Goal: Task Accomplishment & Management: Manage account settings

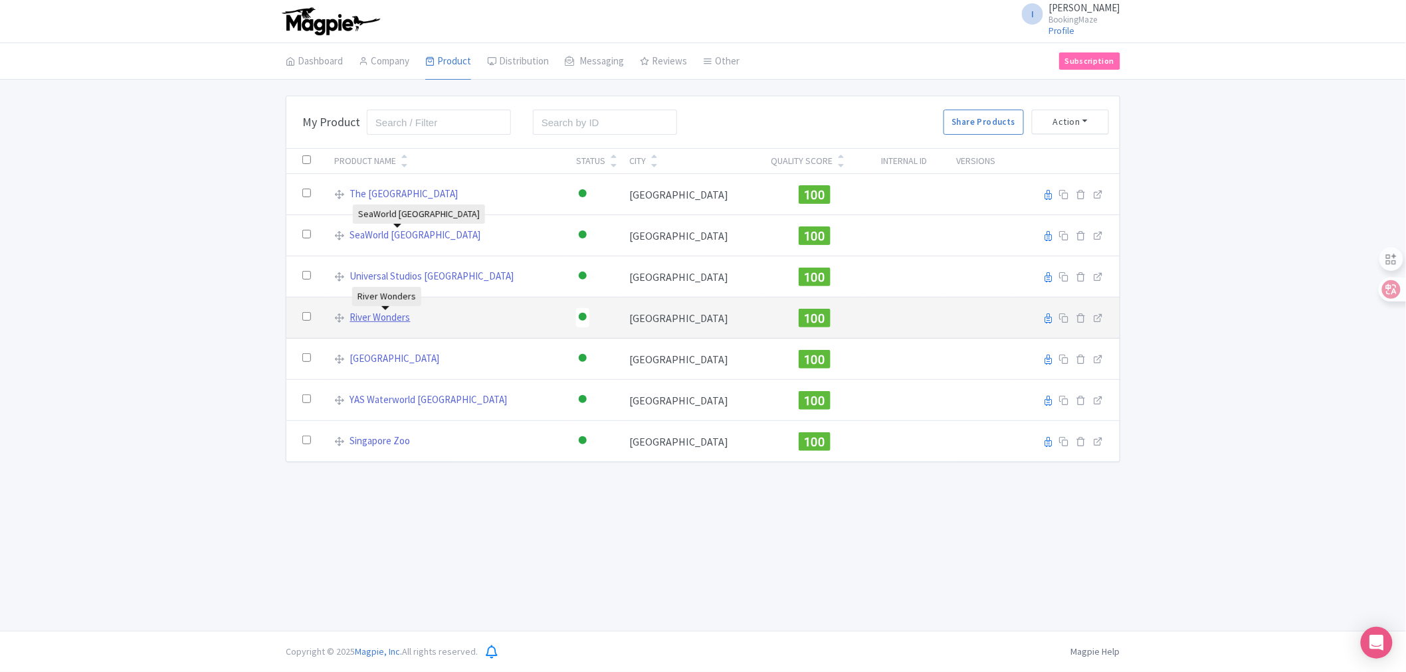
click at [375, 315] on link "River Wonders" at bounding box center [380, 317] width 60 height 15
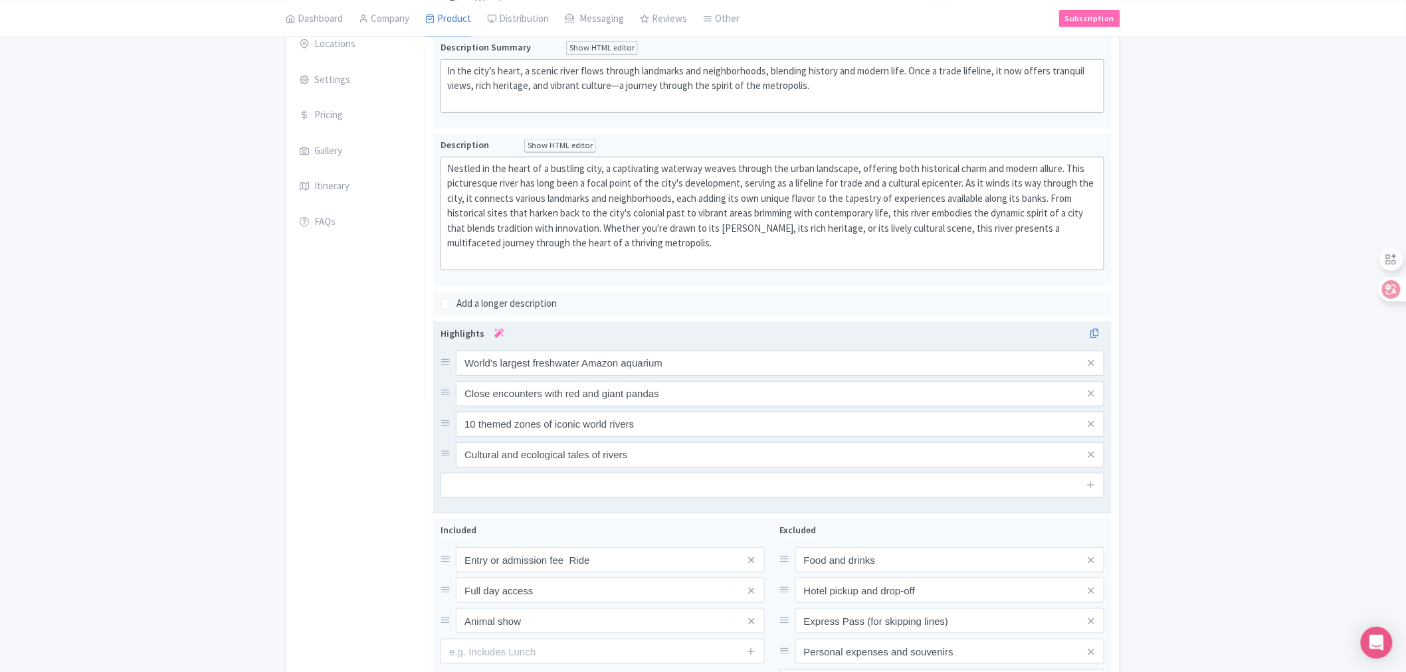
scroll to position [23, 0]
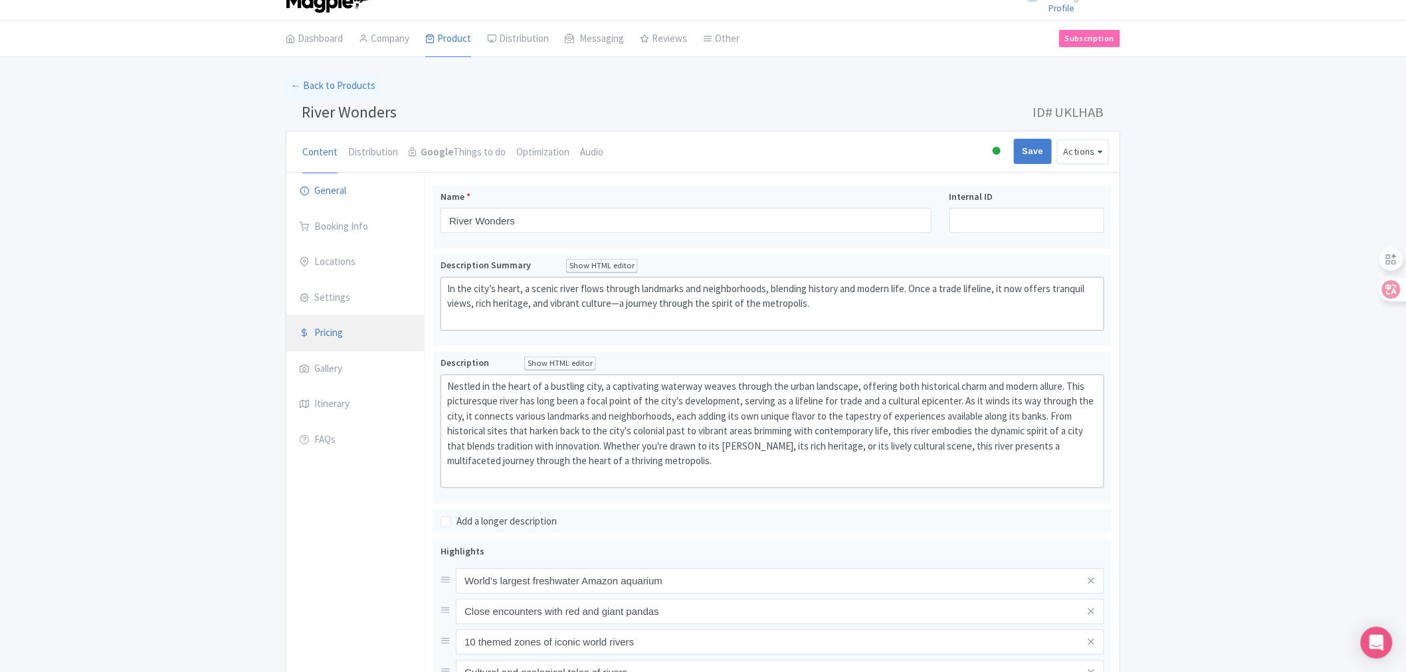
click at [320, 333] on link "Pricing" at bounding box center [355, 333] width 138 height 37
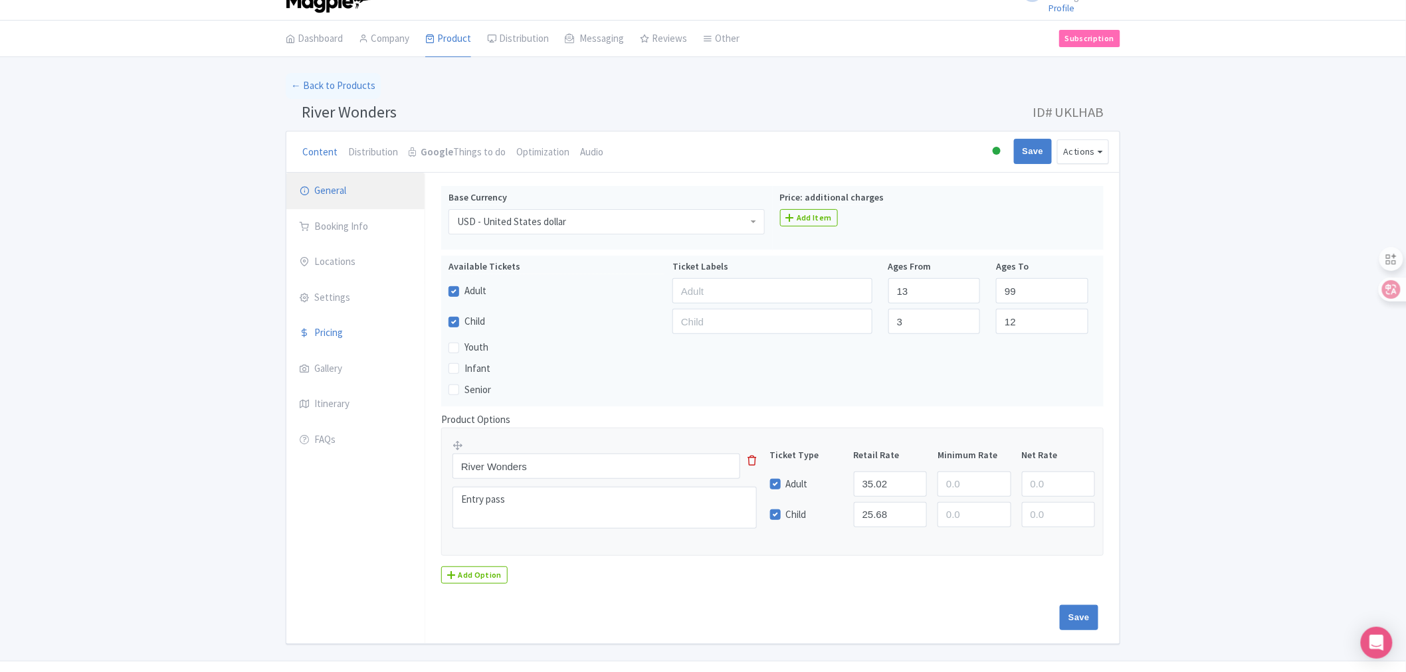
click at [341, 188] on link "General" at bounding box center [355, 191] width 138 height 37
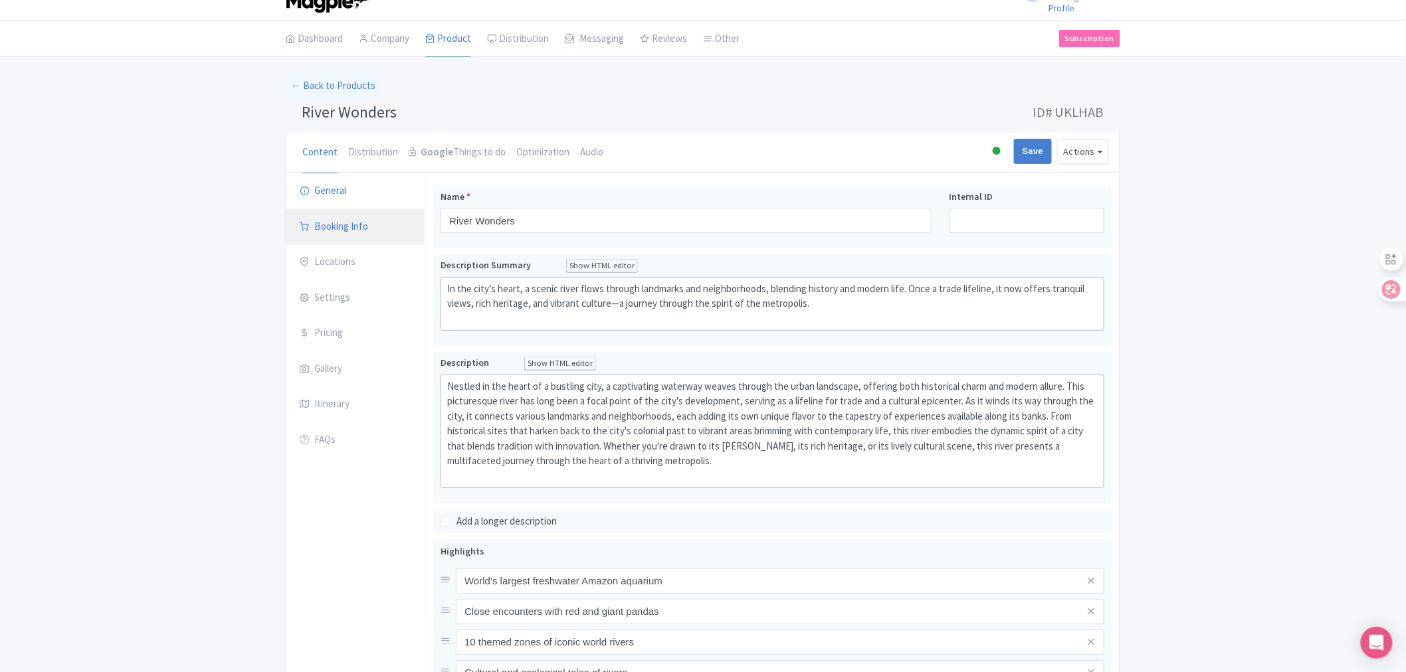
click at [341, 221] on link "Booking Info" at bounding box center [355, 227] width 138 height 37
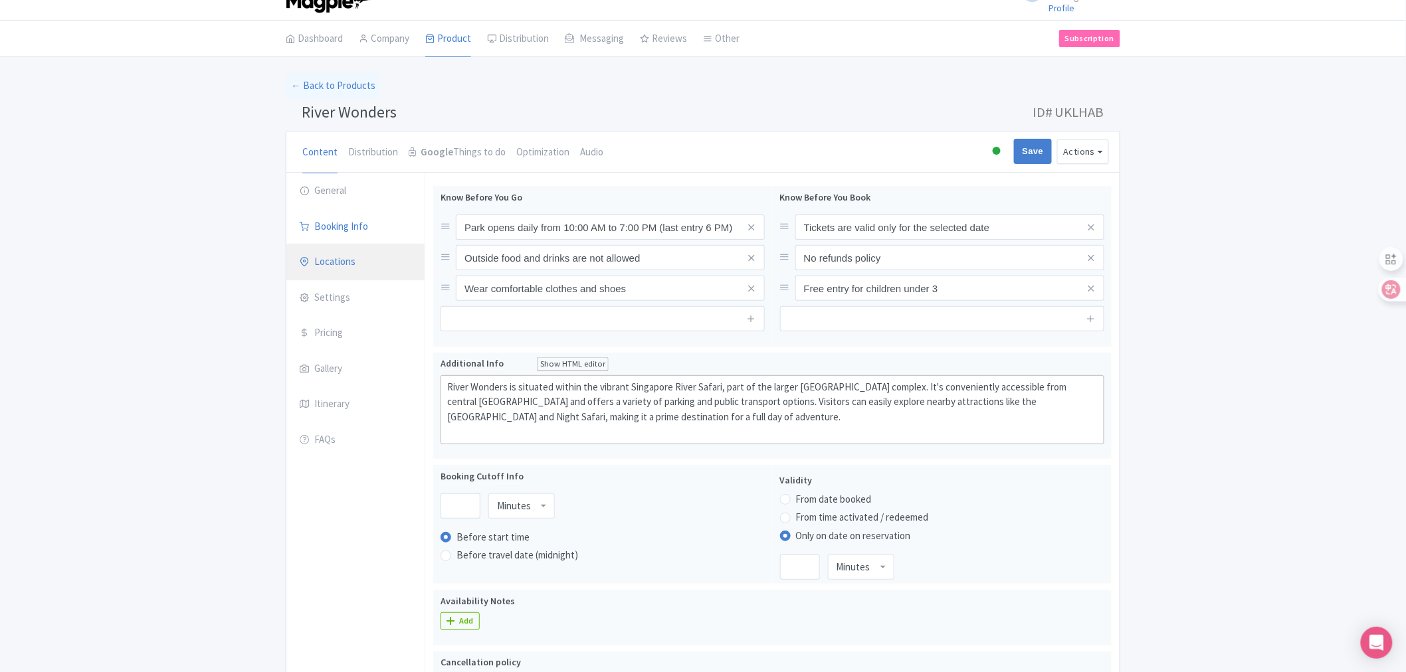
click at [347, 267] on link "Locations" at bounding box center [355, 262] width 138 height 37
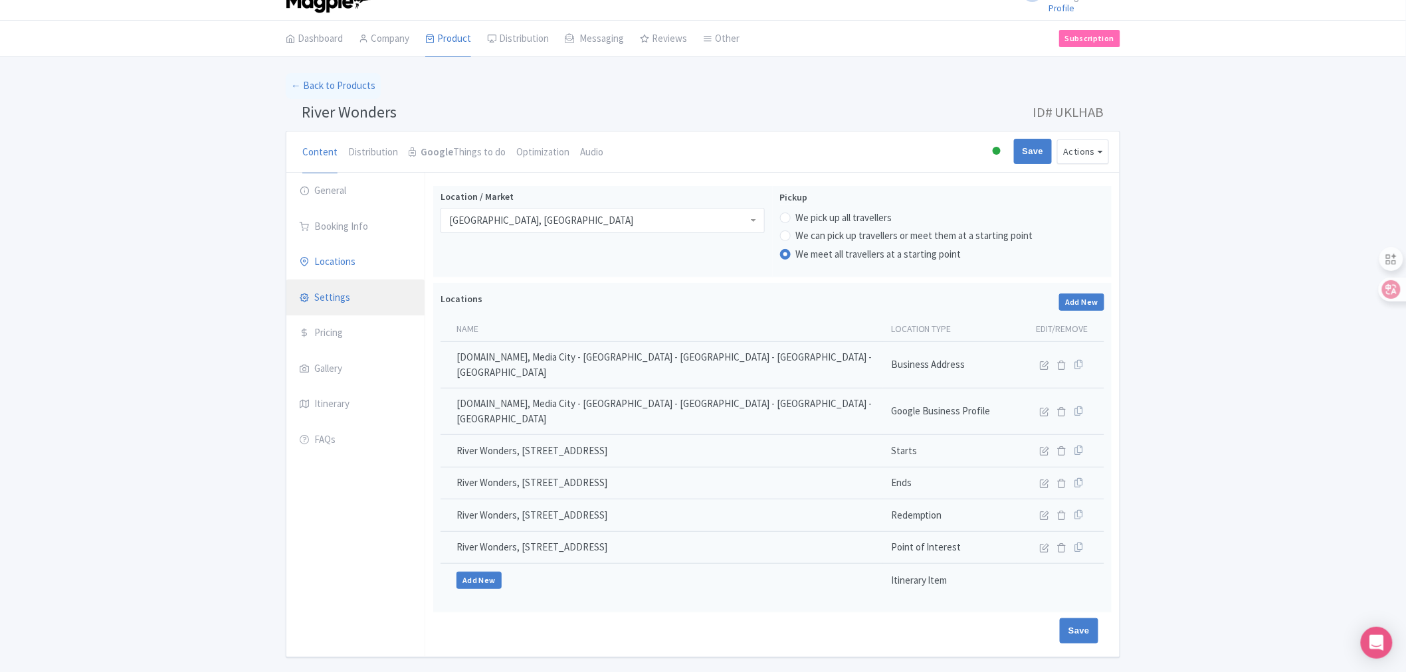
click at [339, 298] on link "Settings" at bounding box center [355, 298] width 138 height 37
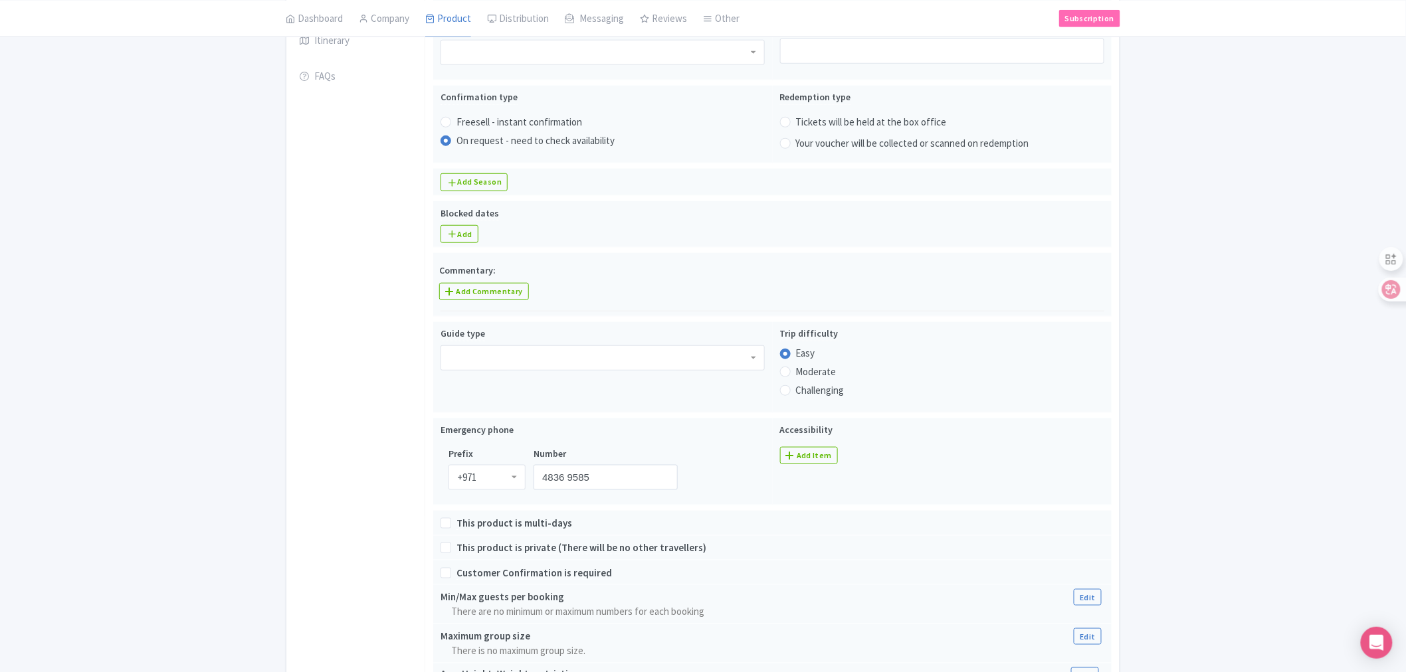
scroll to position [392, 0]
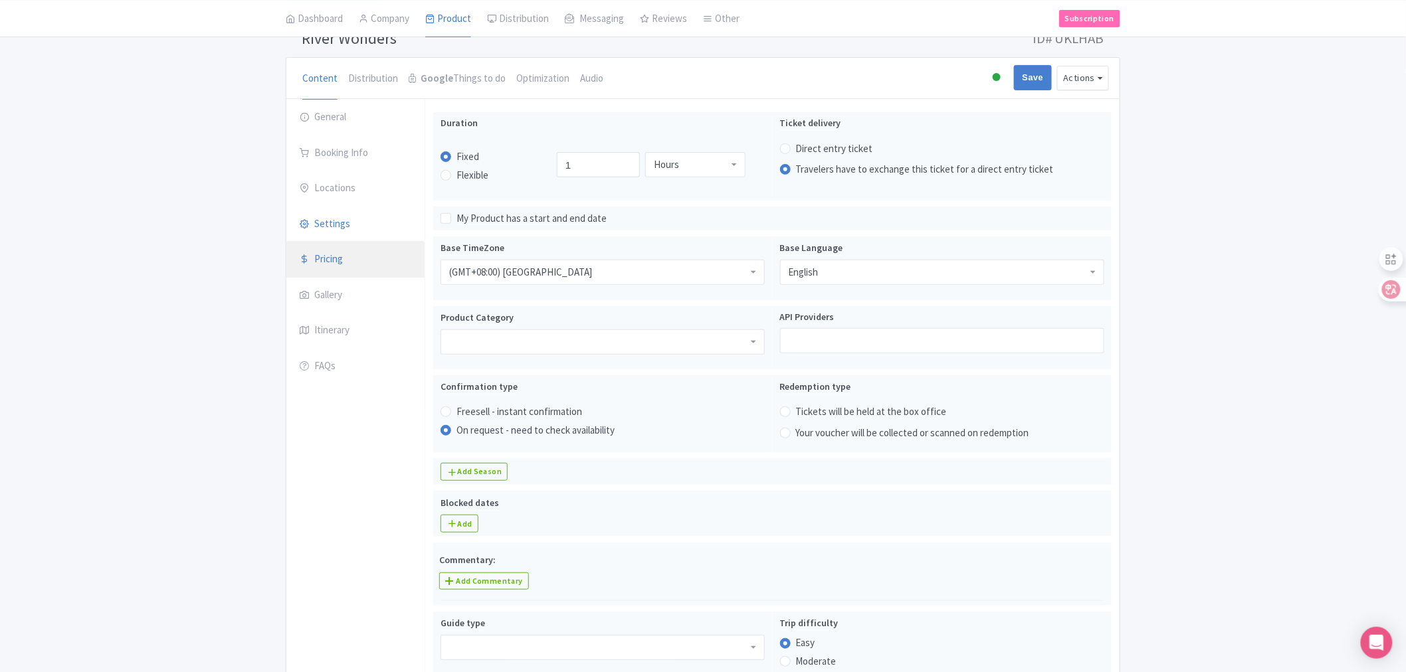
click at [345, 254] on link "Pricing" at bounding box center [355, 259] width 138 height 37
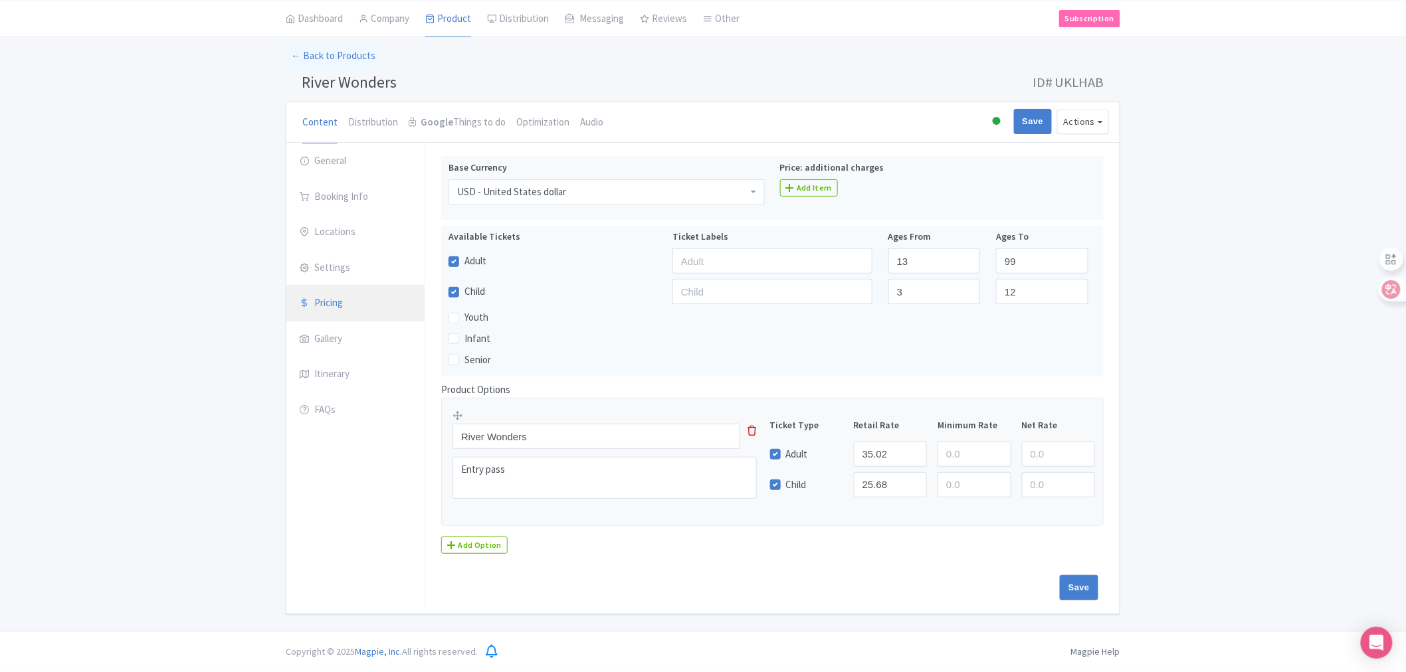
scroll to position [53, 0]
click at [346, 343] on link "Gallery" at bounding box center [355, 339] width 138 height 37
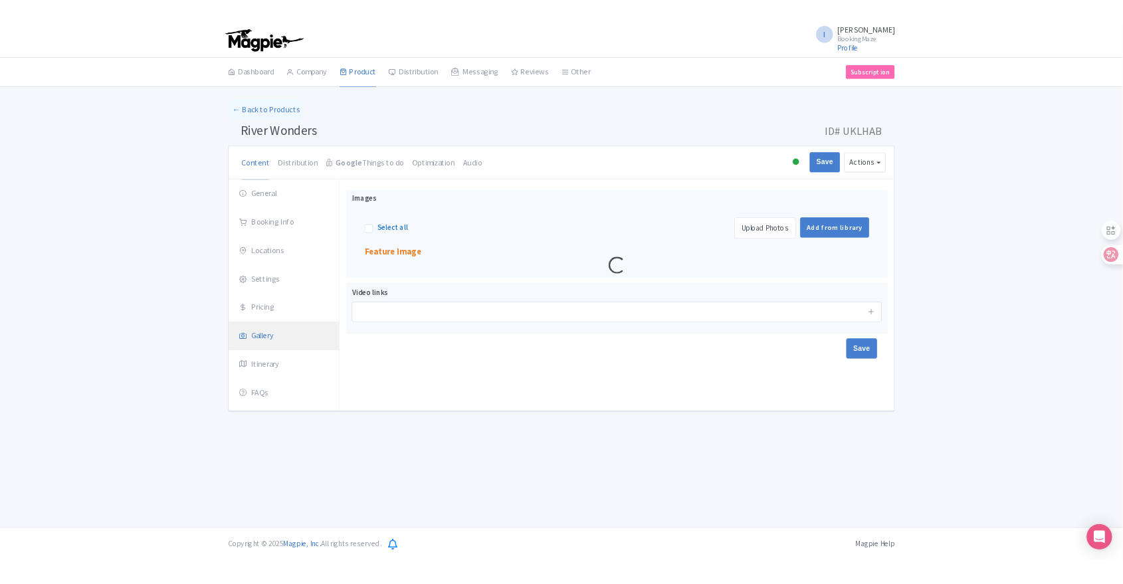
scroll to position [0, 0]
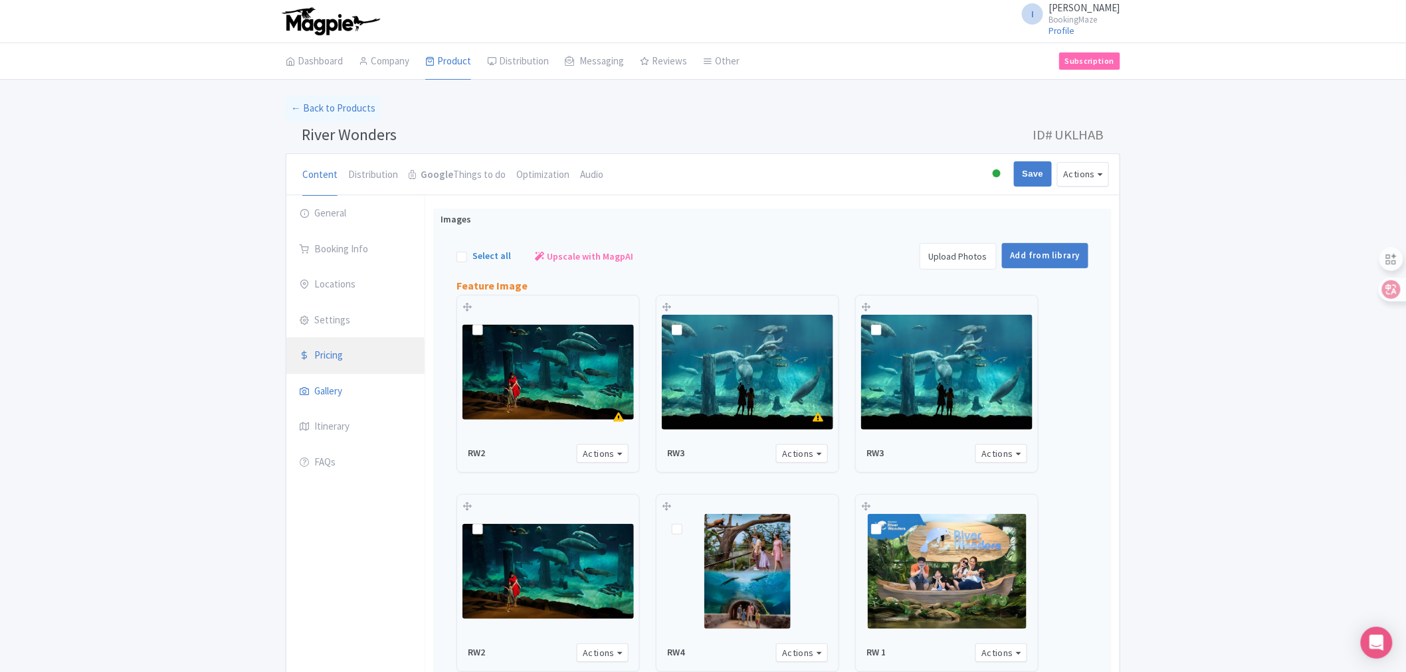
click at [359, 350] on link "Pricing" at bounding box center [355, 355] width 138 height 37
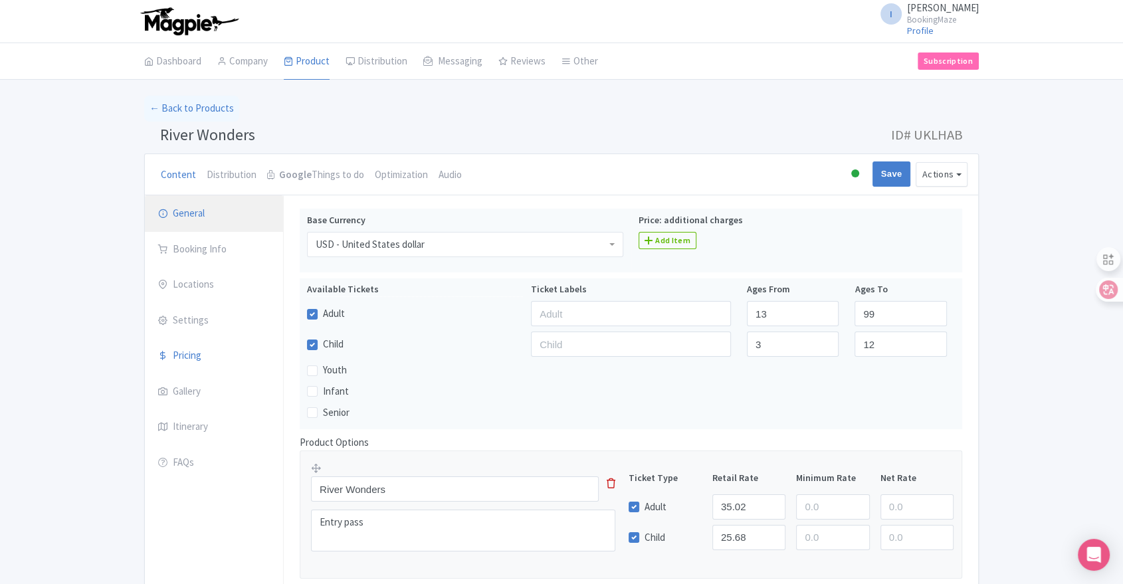
click at [183, 215] on link "General" at bounding box center [214, 213] width 138 height 37
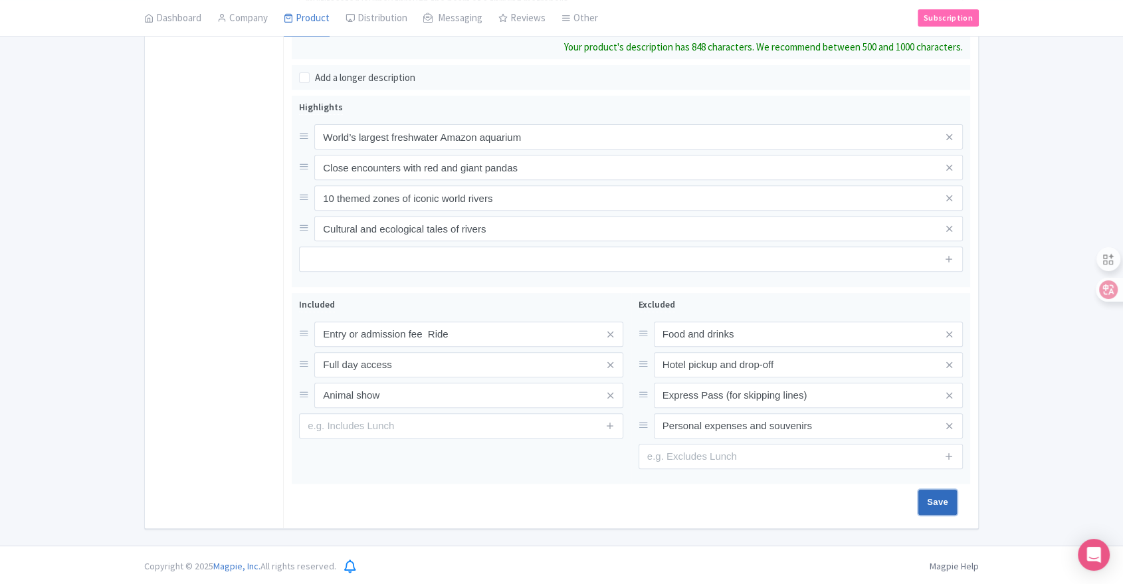
scroll to position [467, 0]
click at [921, 500] on input "Save" at bounding box center [937, 502] width 39 height 25
type input "Saving..."
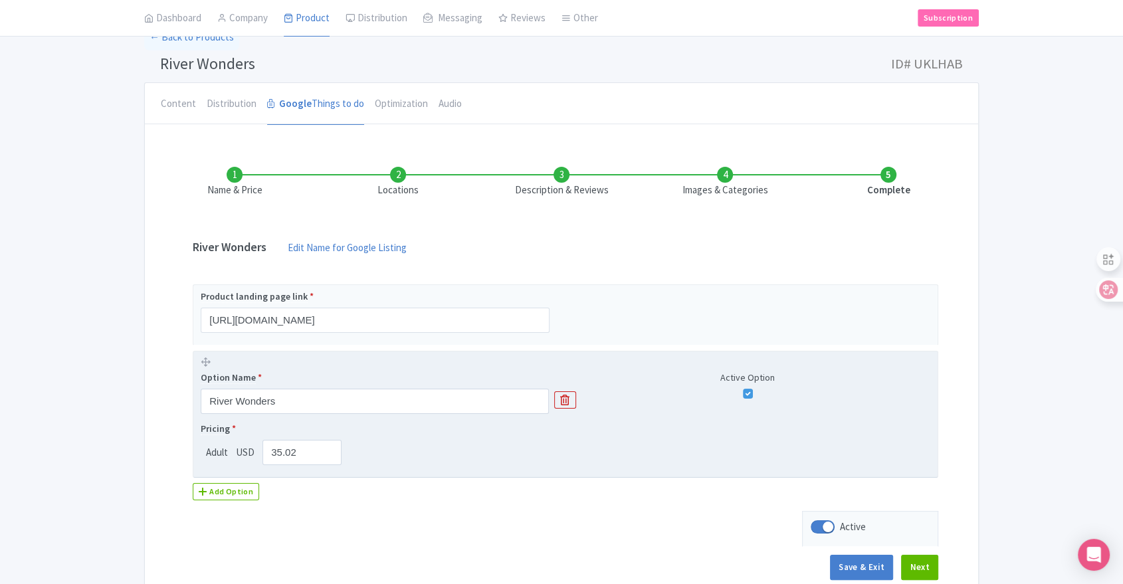
scroll to position [145, 0]
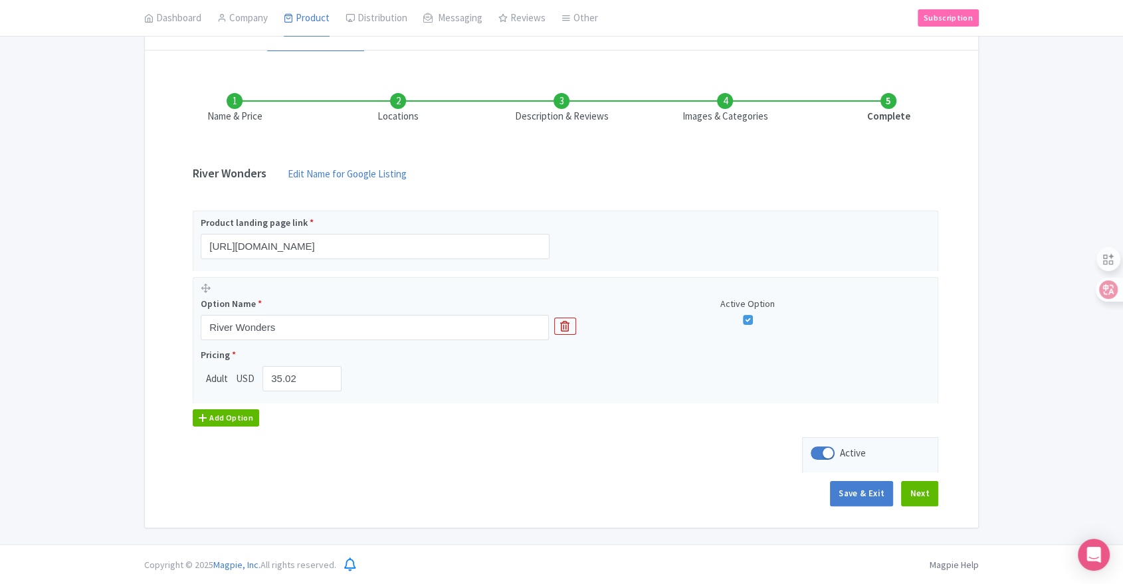
click at [234, 421] on div "Add Option" at bounding box center [226, 417] width 66 height 17
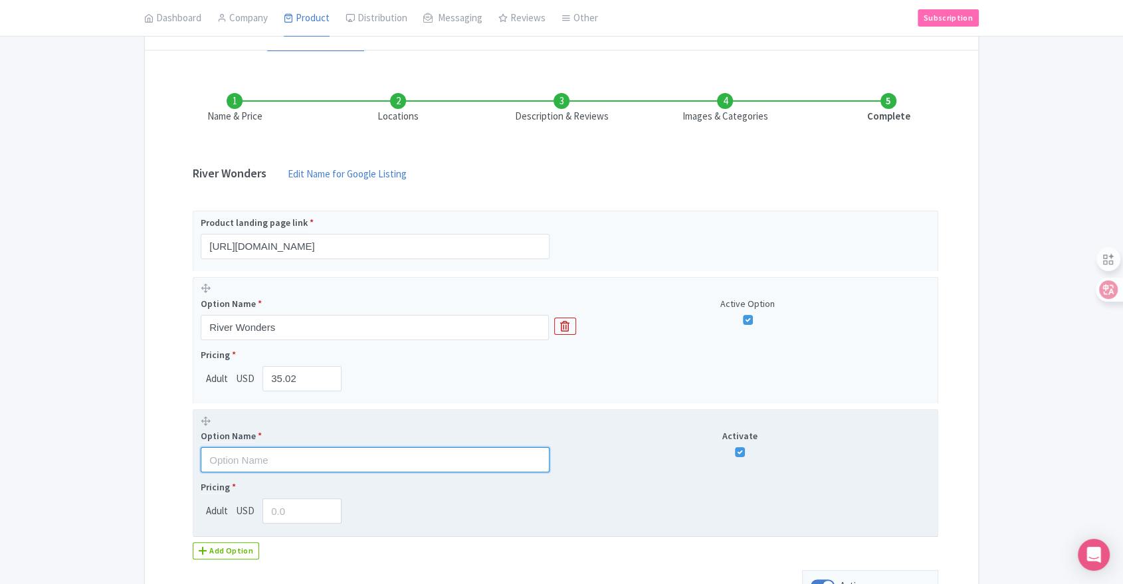
click at [266, 461] on input "text" at bounding box center [375, 459] width 349 height 25
click at [220, 512] on span "Adult" at bounding box center [217, 511] width 33 height 15
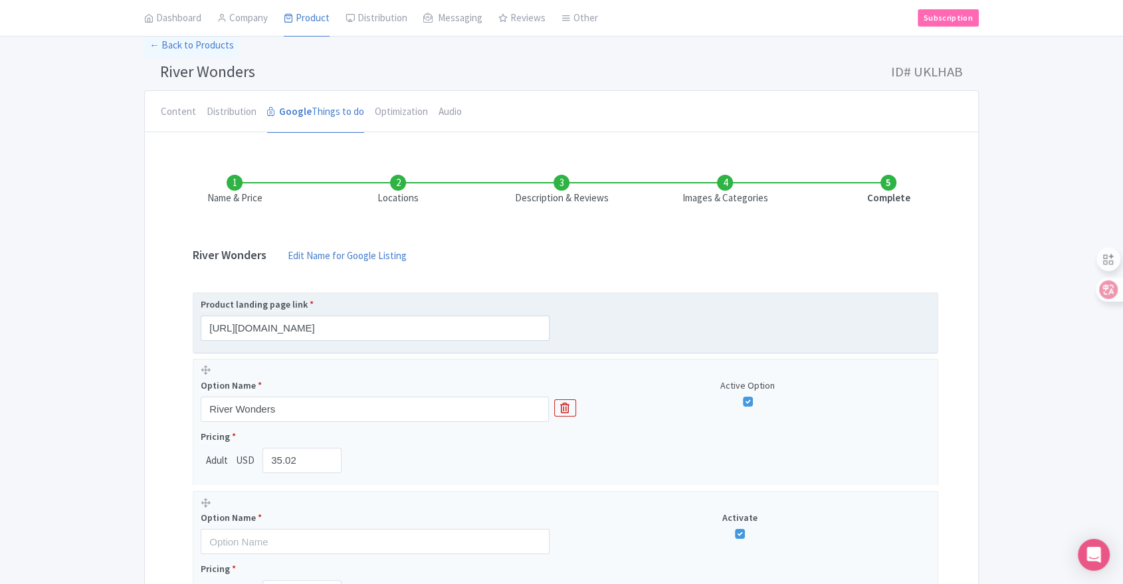
scroll to position [0, 0]
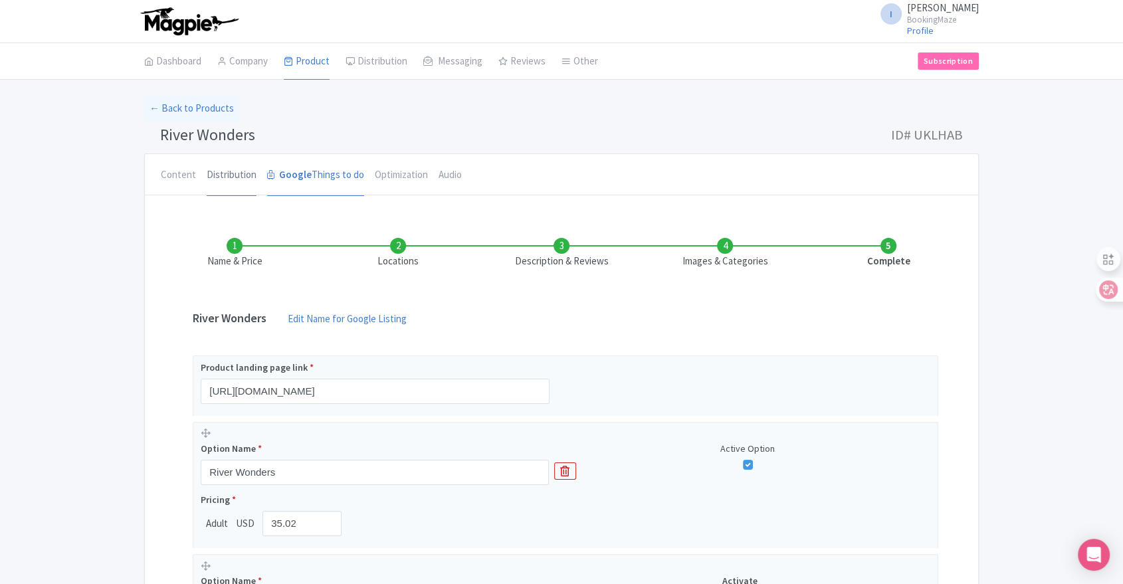
click at [236, 175] on link "Distribution" at bounding box center [232, 175] width 50 height 43
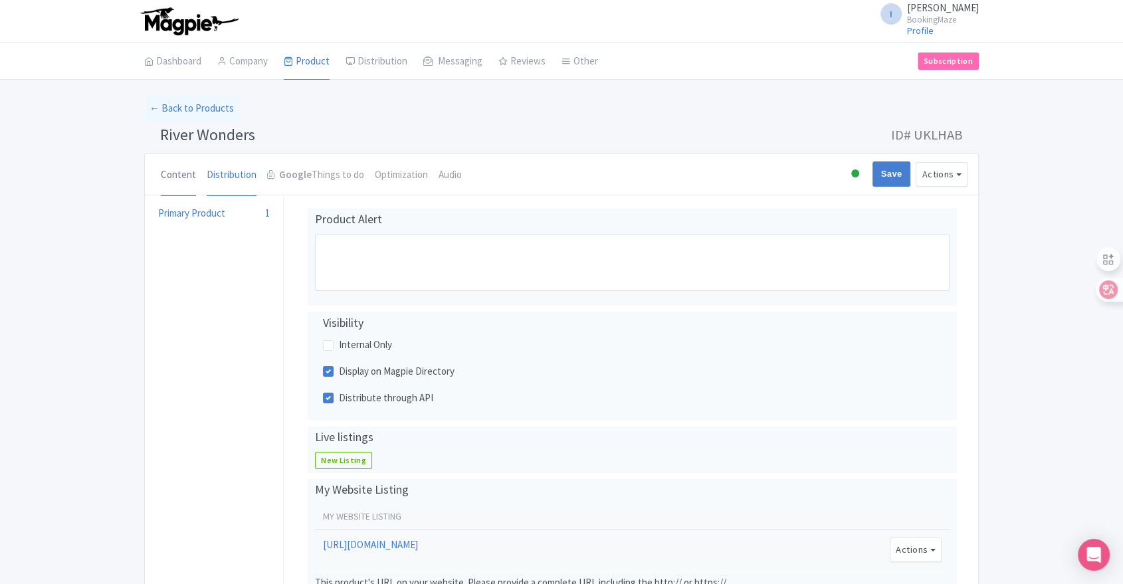
click at [182, 177] on link "Content" at bounding box center [178, 175] width 35 height 43
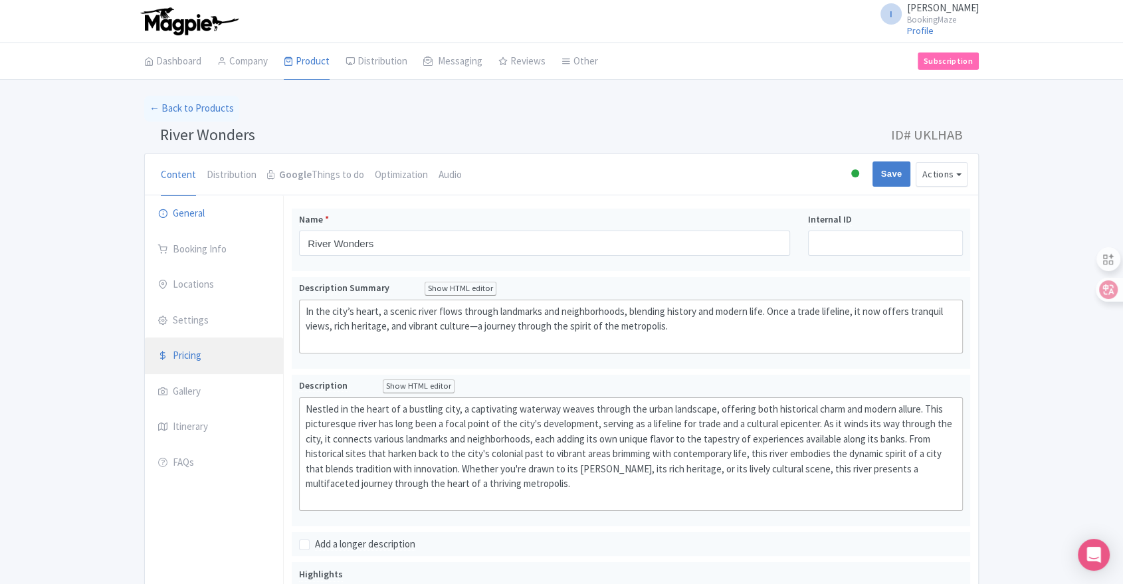
click at [225, 365] on link "Pricing" at bounding box center [214, 355] width 138 height 37
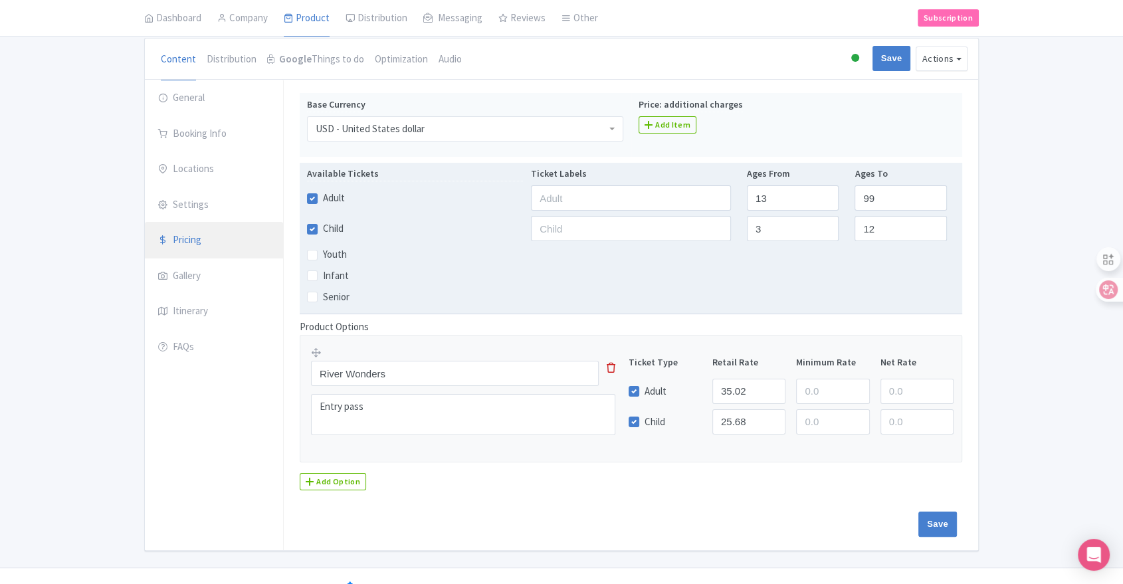
scroll to position [138, 0]
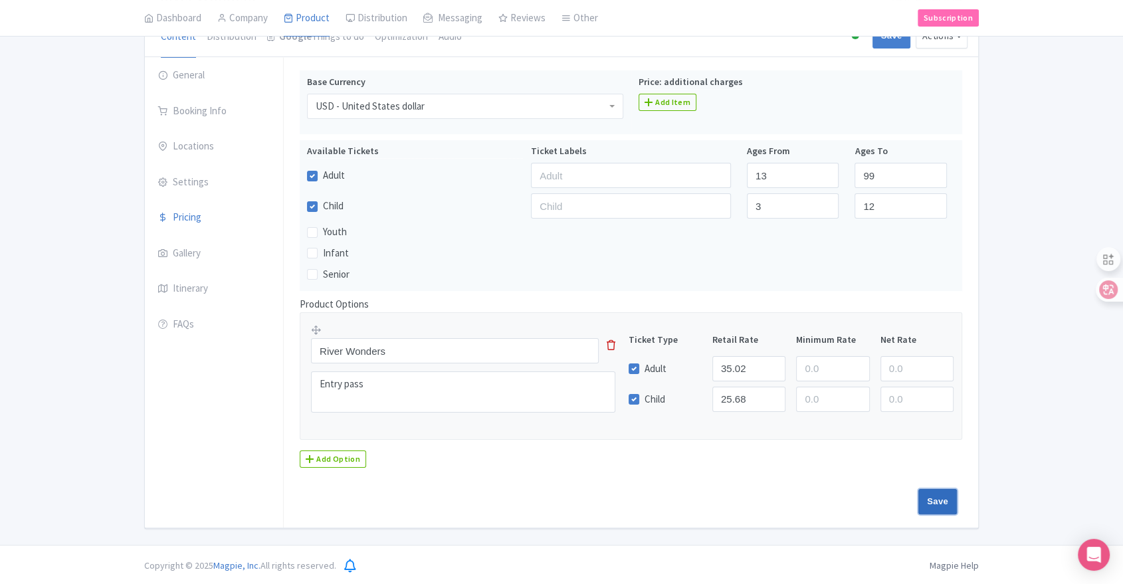
click at [935, 503] on input "Save" at bounding box center [937, 501] width 39 height 25
type input "Saving..."
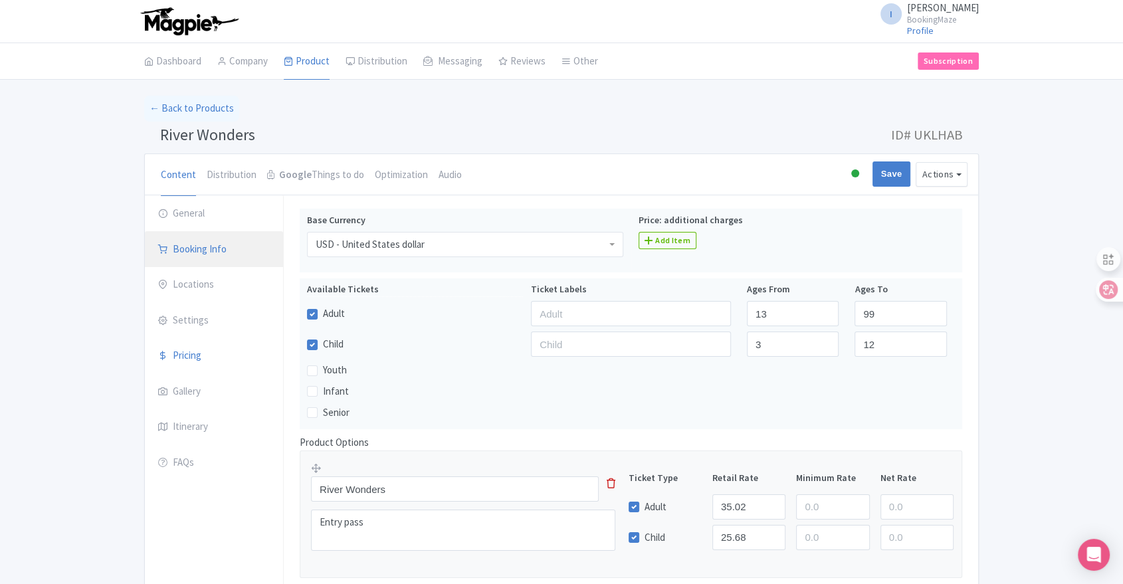
click at [195, 243] on link "Booking Info" at bounding box center [214, 249] width 138 height 37
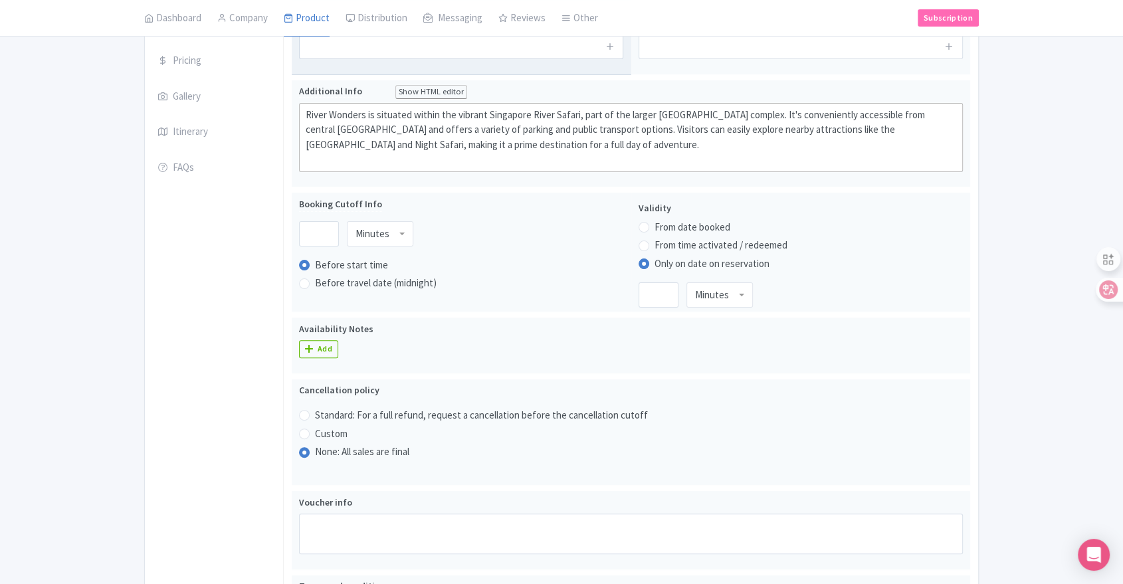
scroll to position [369, 0]
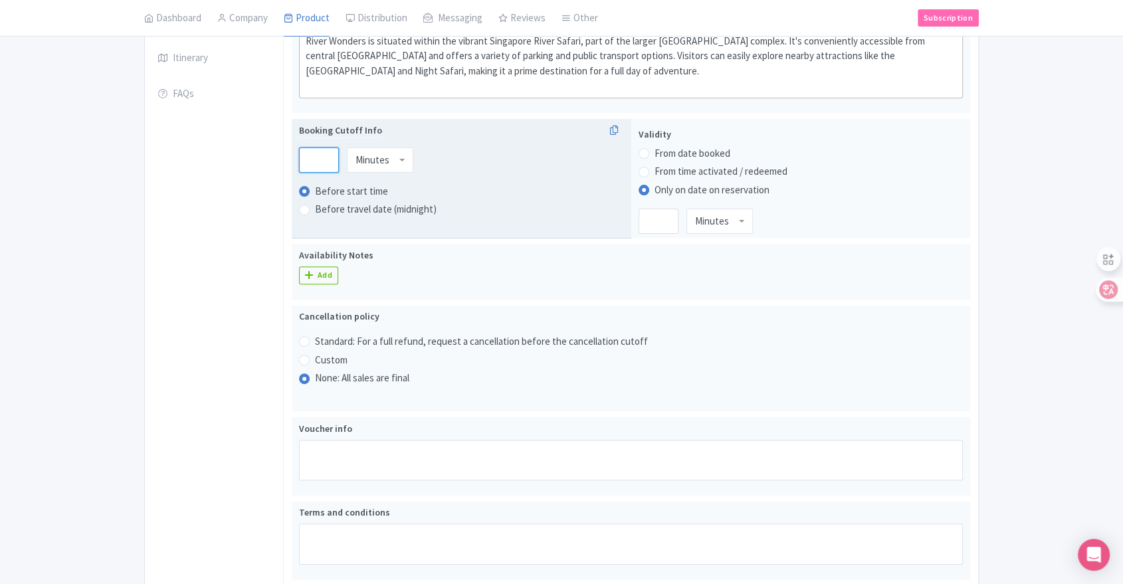
click at [312, 161] on input "number" at bounding box center [319, 159] width 40 height 25
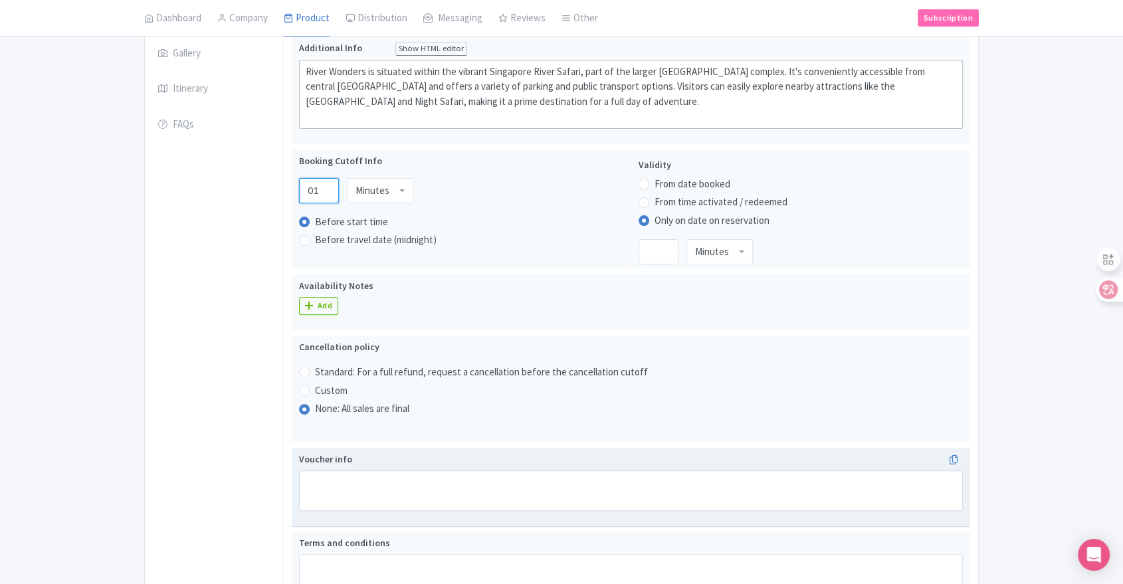
scroll to position [0, 0]
type input "0"
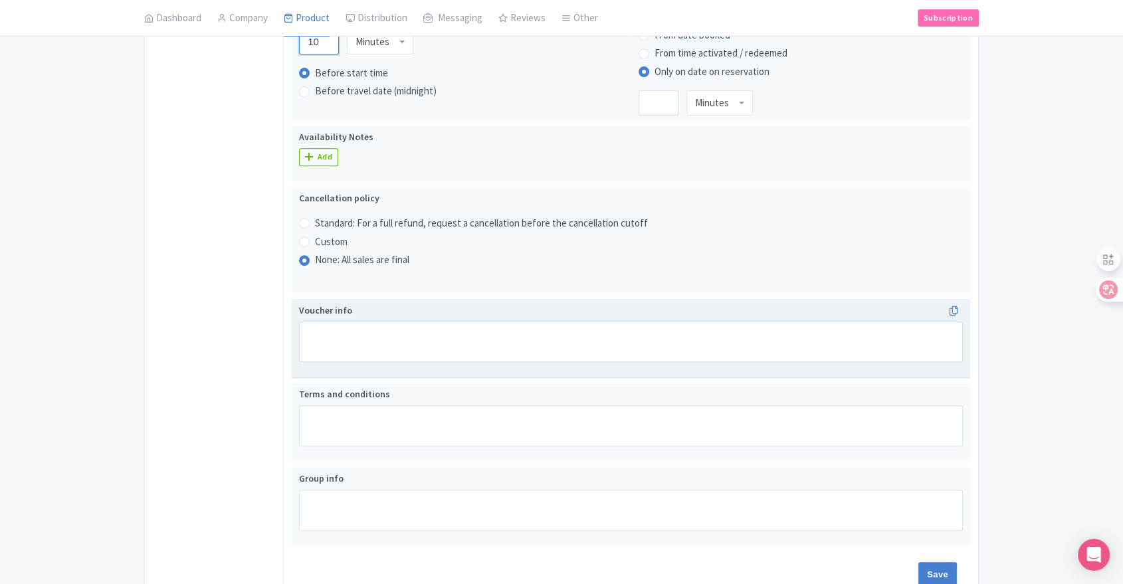
scroll to position [559, 0]
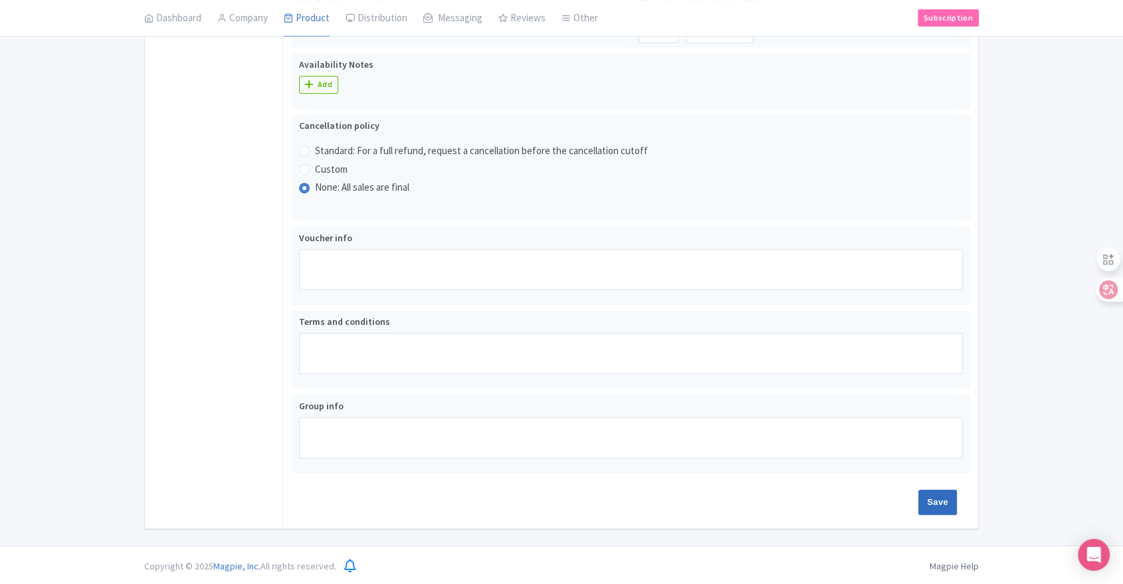
type input "10"
click at [935, 498] on input "Save" at bounding box center [937, 502] width 39 height 25
type input "Saving..."
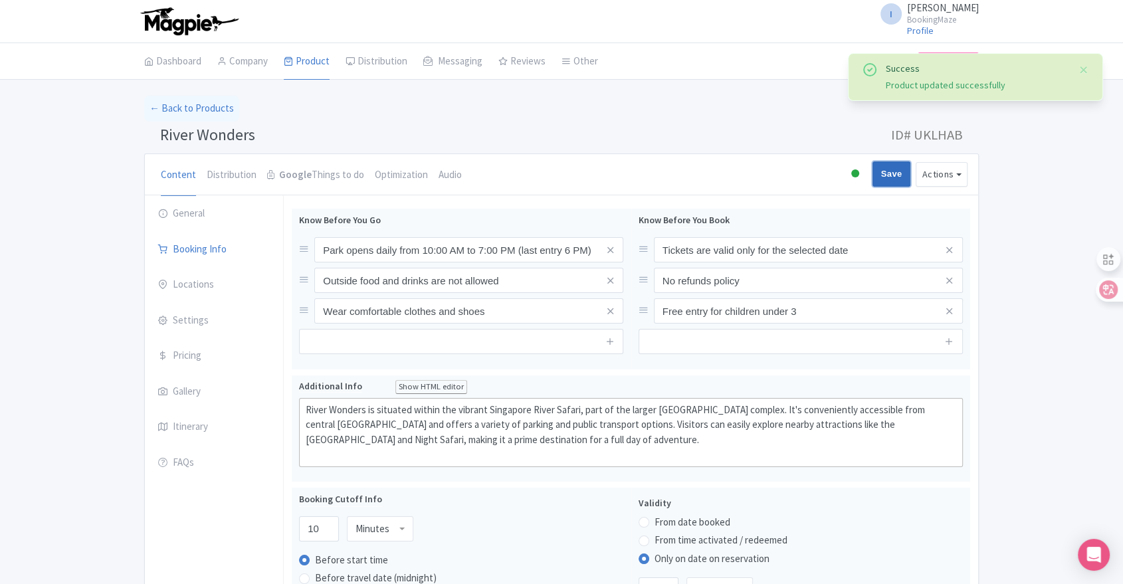
click at [892, 174] on input "Save" at bounding box center [891, 173] width 39 height 25
type input "Saving..."
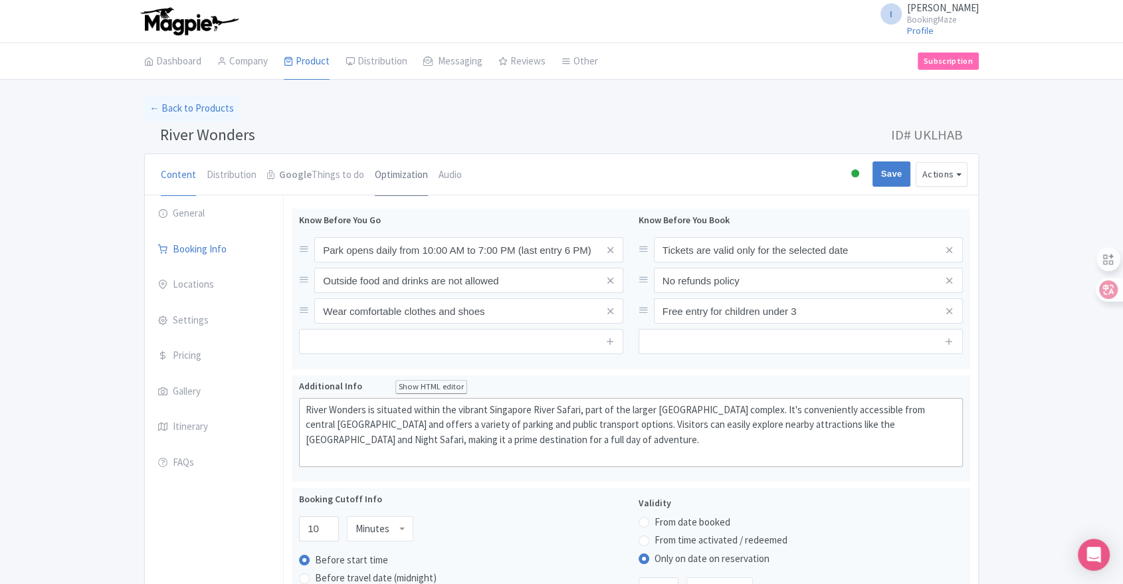
click at [410, 174] on link "Optimization" at bounding box center [401, 175] width 53 height 43
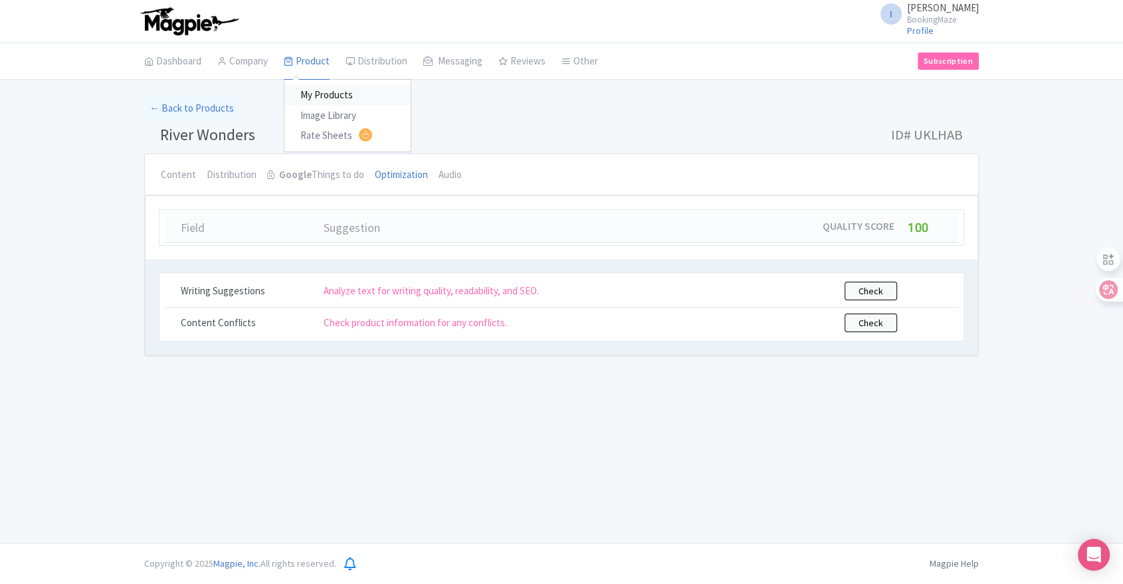
click at [316, 94] on link "My Products" at bounding box center [347, 95] width 126 height 21
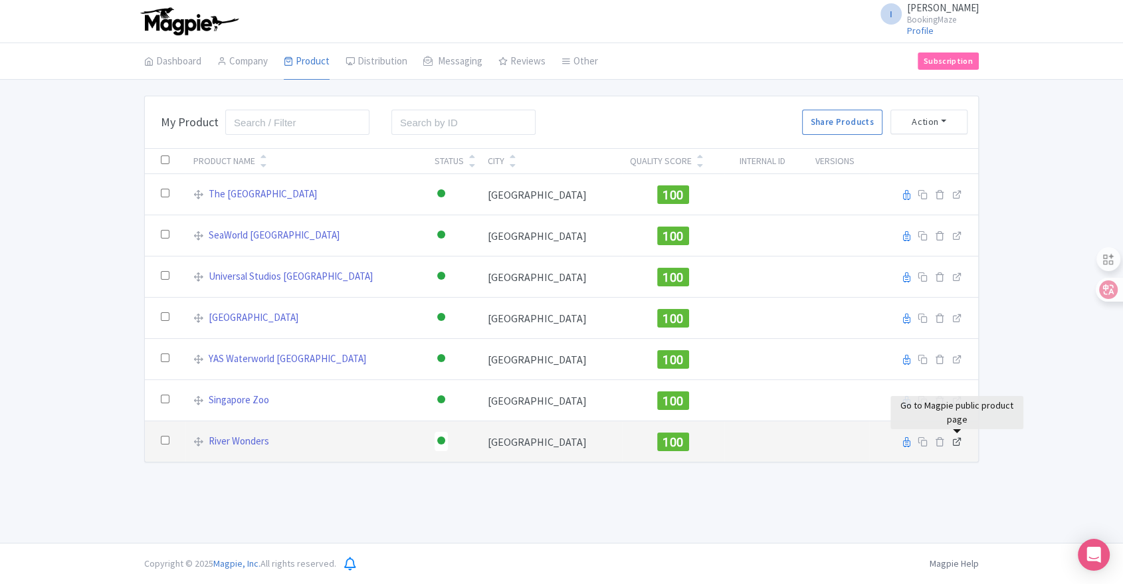
click at [960, 440] on icon at bounding box center [957, 441] width 10 height 10
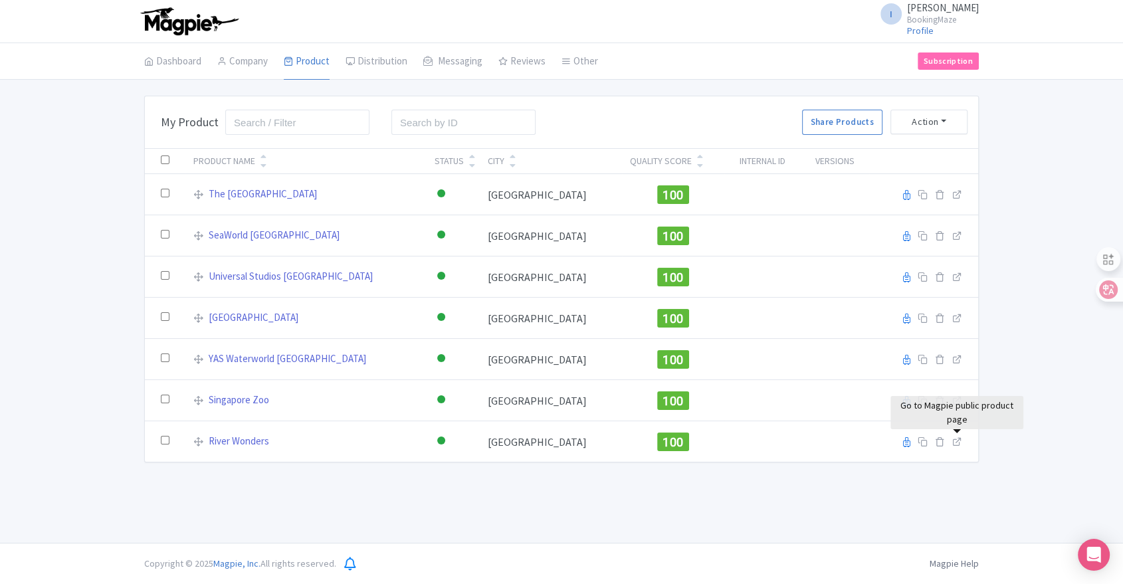
click at [1066, 441] on div "Bulk Actions [GEOGRAPHIC_DATA] Add to Collection Share Products Add to Collecti…" at bounding box center [561, 279] width 1123 height 367
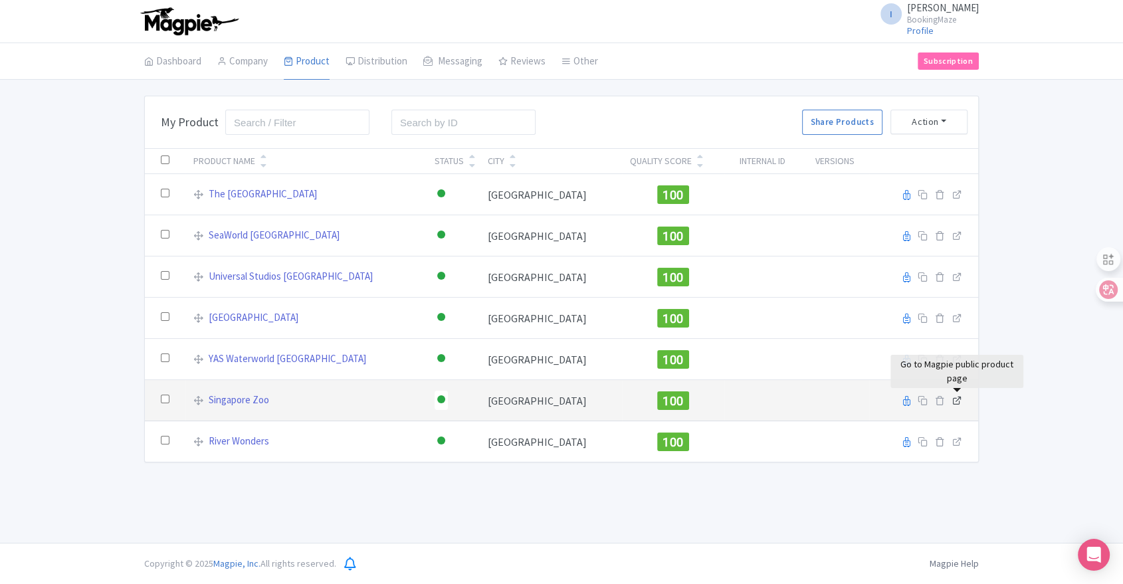
click at [959, 405] on link at bounding box center [957, 400] width 10 height 13
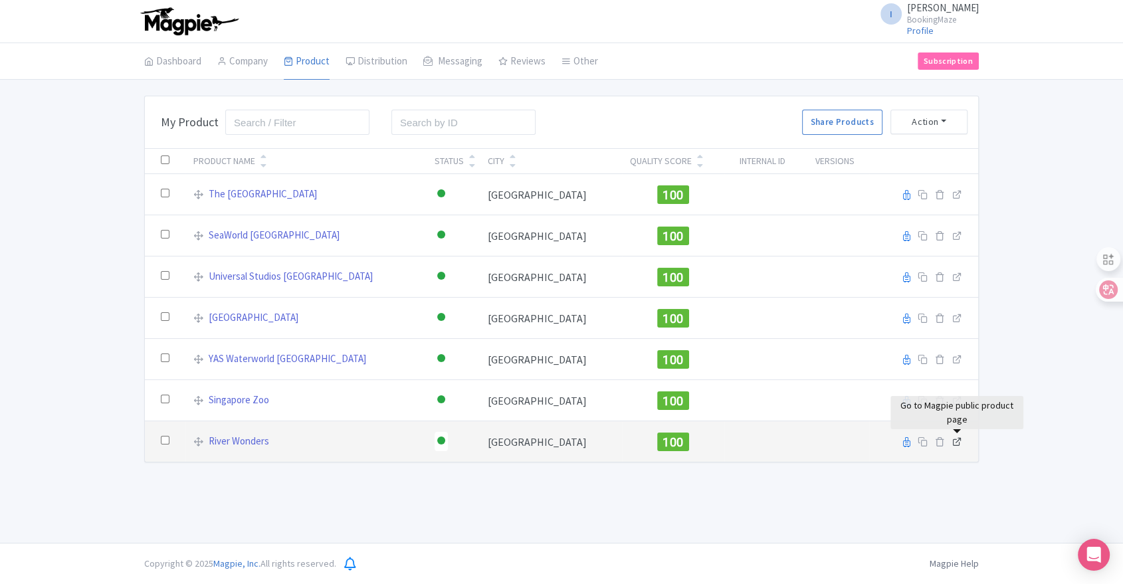
click at [955, 439] on icon at bounding box center [957, 441] width 10 height 10
click at [248, 443] on link "River Wonders" at bounding box center [239, 441] width 60 height 15
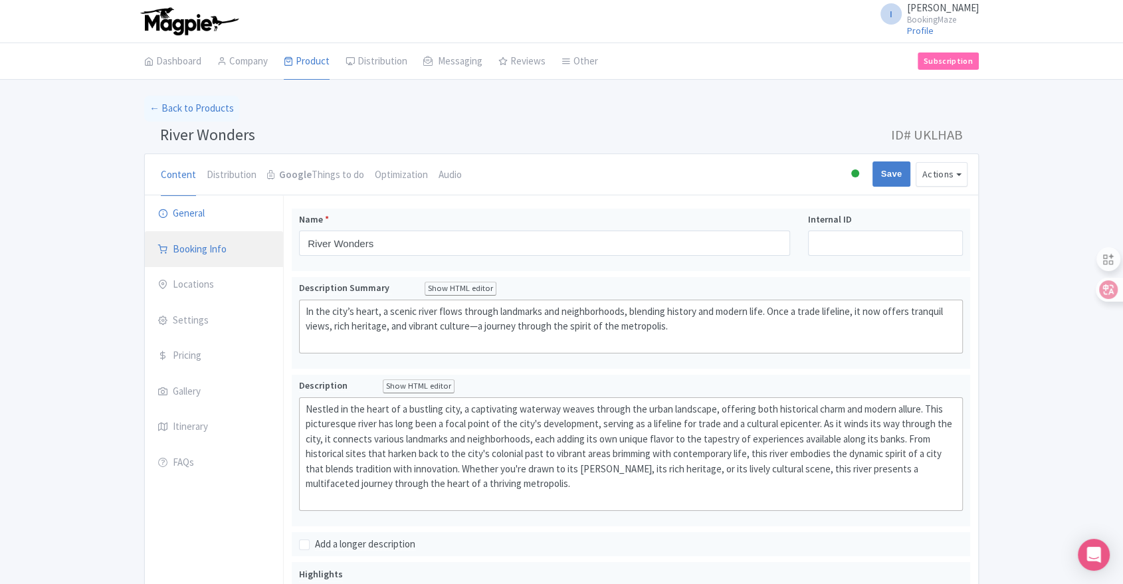
click at [188, 260] on link "Booking Info" at bounding box center [214, 249] width 138 height 37
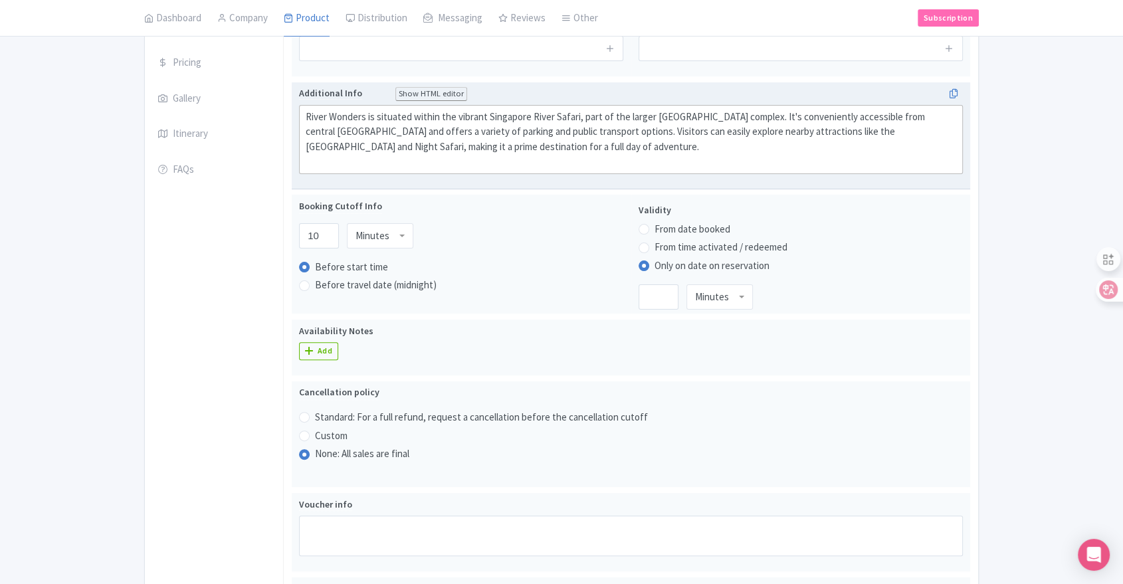
scroll to position [295, 0]
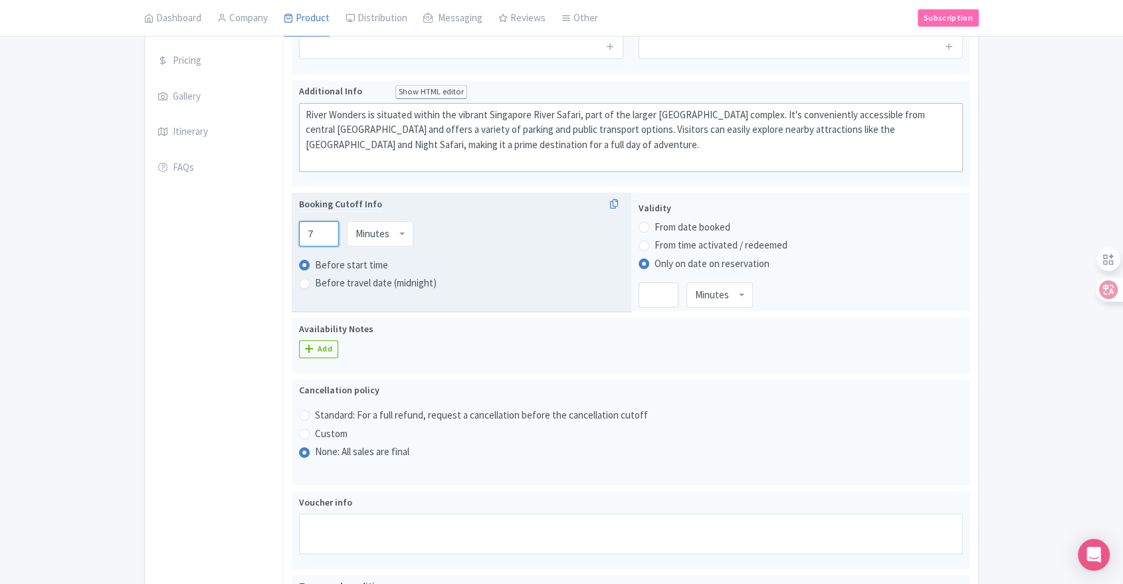
click at [324, 236] on input "7" at bounding box center [319, 233] width 40 height 25
click at [324, 236] on input "6" at bounding box center [319, 233] width 40 height 25
click at [324, 236] on input "5" at bounding box center [319, 233] width 40 height 25
click at [324, 236] on input "4" at bounding box center [319, 233] width 40 height 25
click at [324, 236] on input "3" at bounding box center [319, 233] width 40 height 25
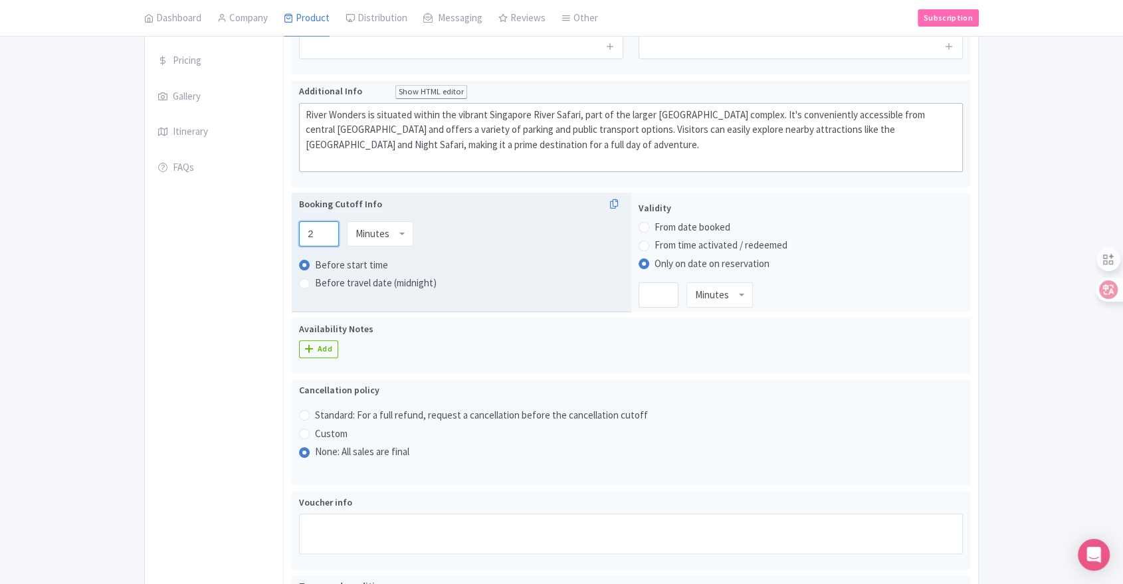
click at [324, 236] on input "2" at bounding box center [319, 233] width 40 height 25
click at [324, 235] on input "1" at bounding box center [319, 233] width 40 height 25
type input "0"
click at [324, 235] on input "0" at bounding box center [319, 233] width 40 height 25
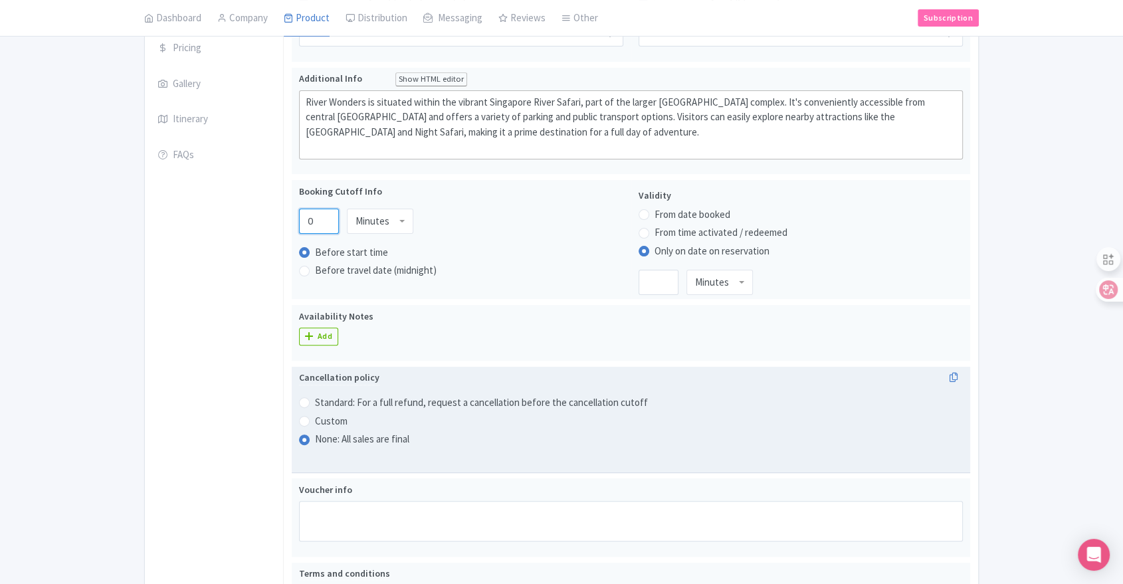
scroll to position [516, 0]
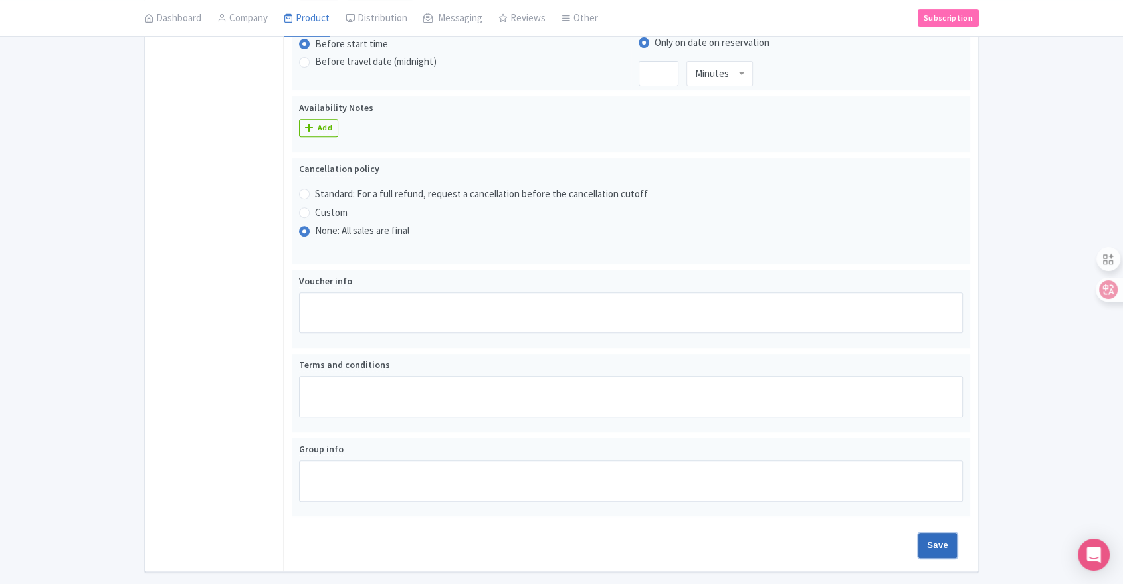
click at [937, 547] on input "Save" at bounding box center [937, 545] width 39 height 25
type input "Saving..."
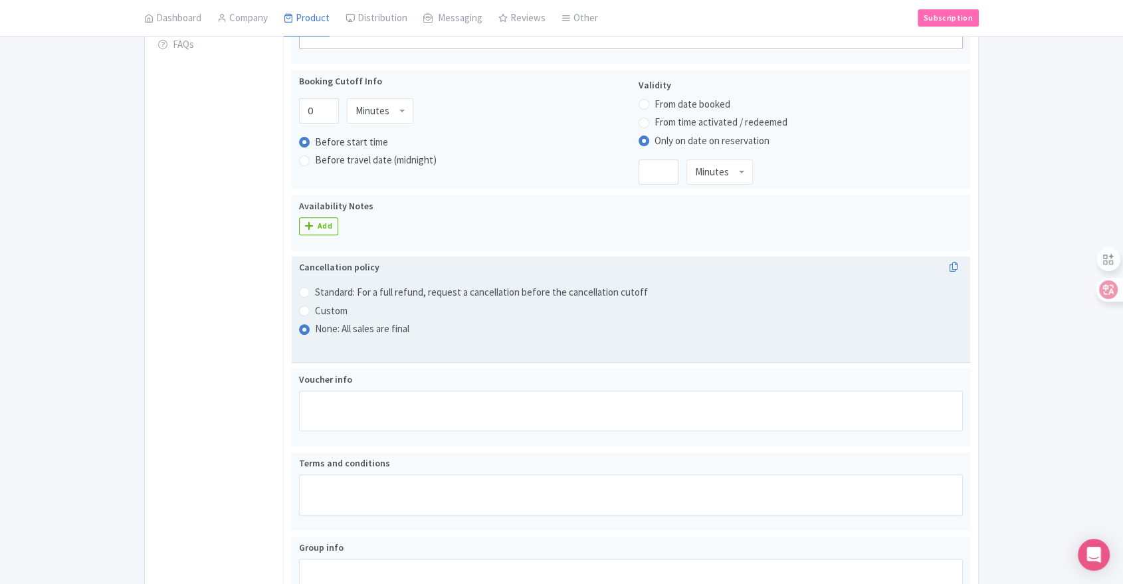
scroll to position [305, 0]
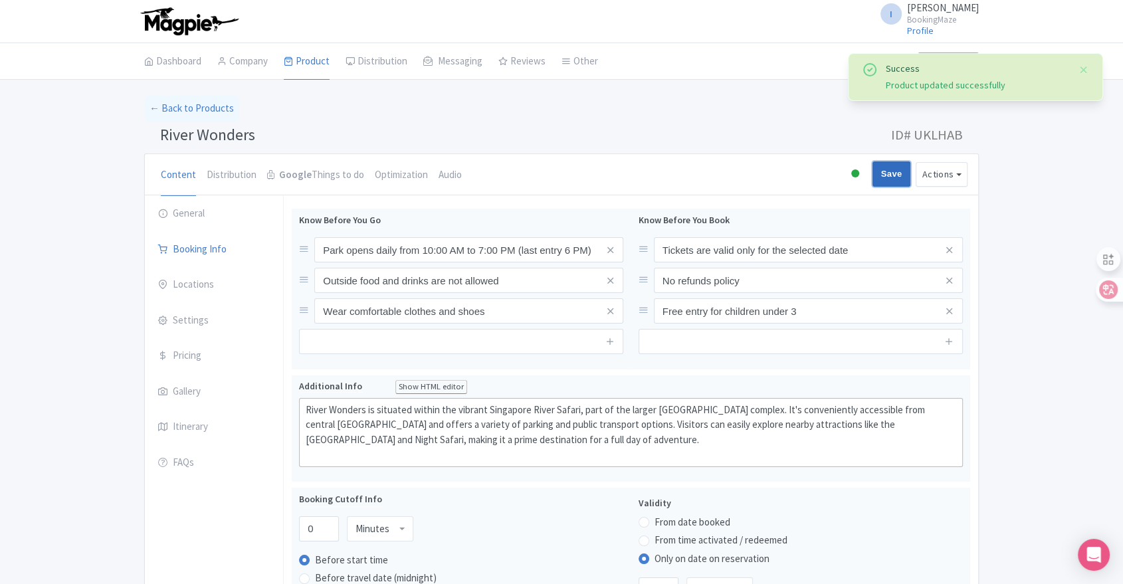
click at [890, 173] on input "Save" at bounding box center [891, 173] width 39 height 25
type input "Saving..."
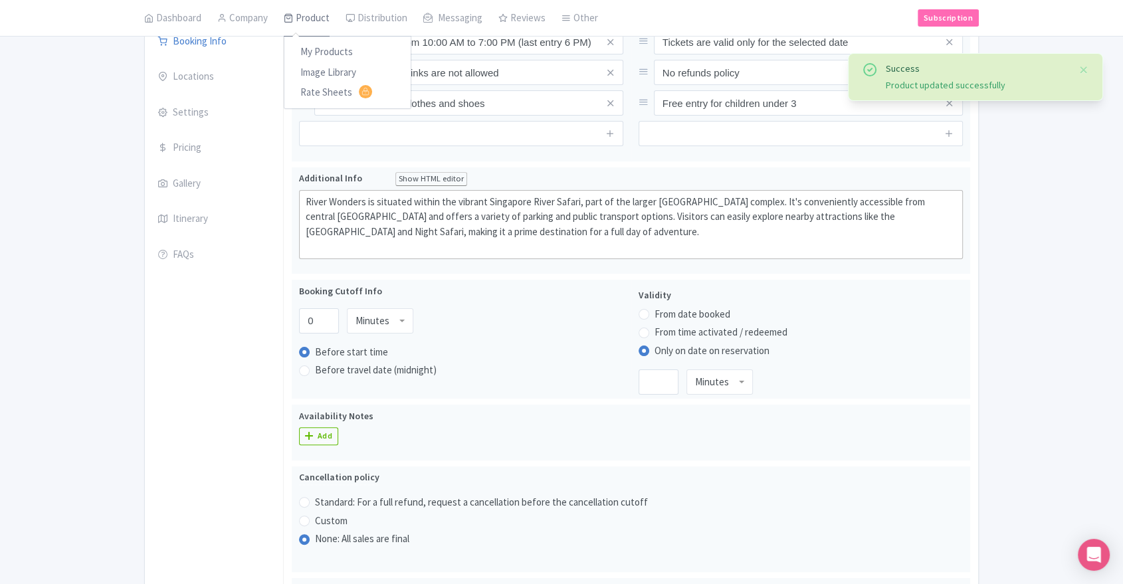
scroll to position [208, 0]
click at [328, 44] on link "My Products" at bounding box center [347, 53] width 126 height 21
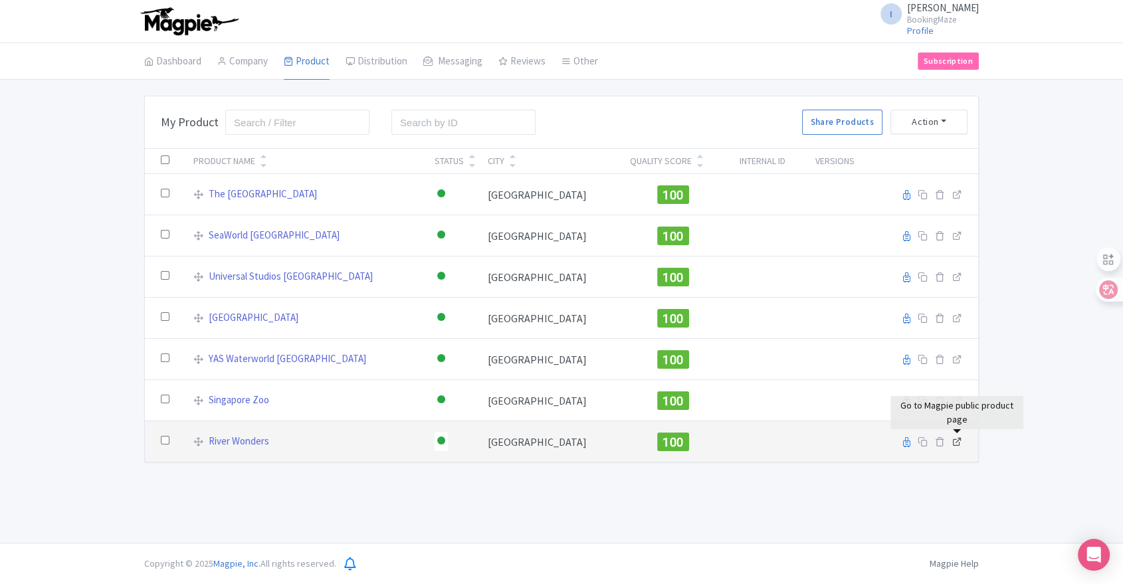
click at [954, 444] on icon at bounding box center [957, 441] width 10 height 10
click at [234, 444] on link "River Wonders" at bounding box center [239, 441] width 60 height 15
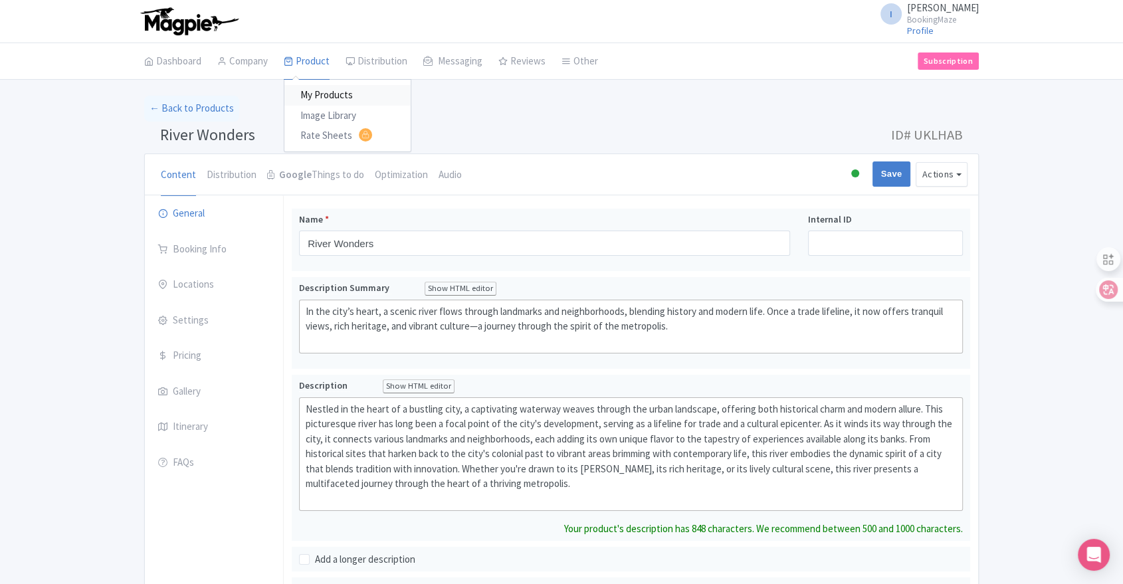
click at [319, 89] on link "My Products" at bounding box center [347, 95] width 126 height 21
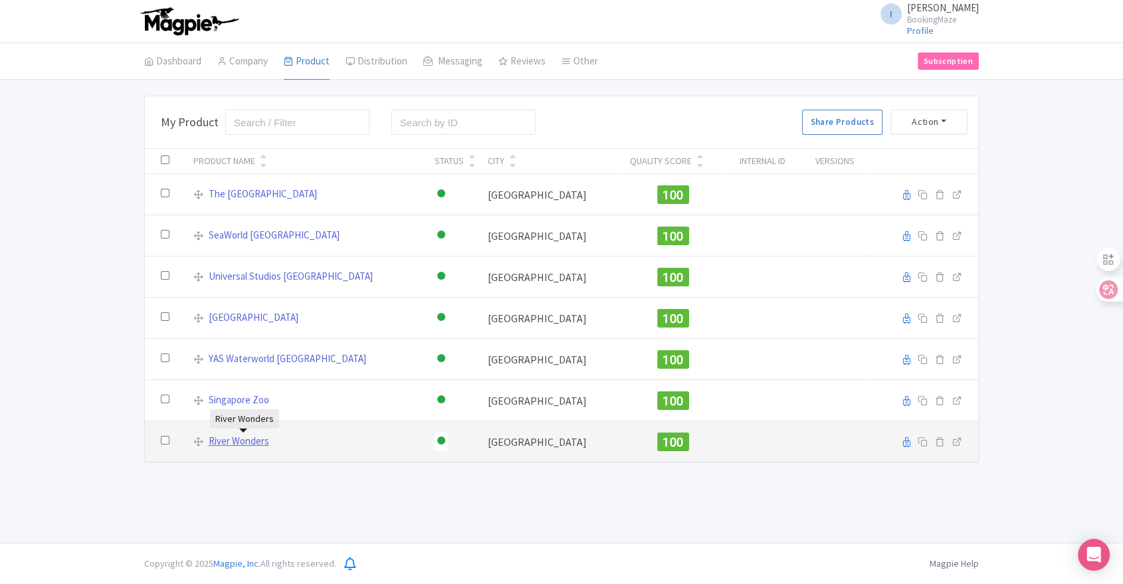
click at [251, 442] on link "River Wonders" at bounding box center [239, 441] width 60 height 15
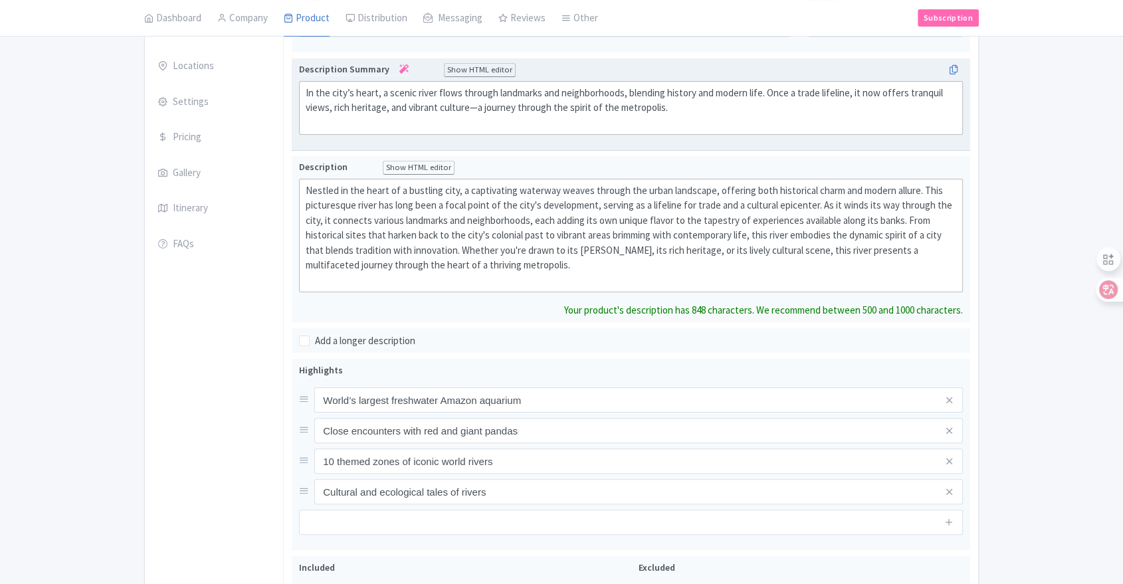
scroll to position [221, 0]
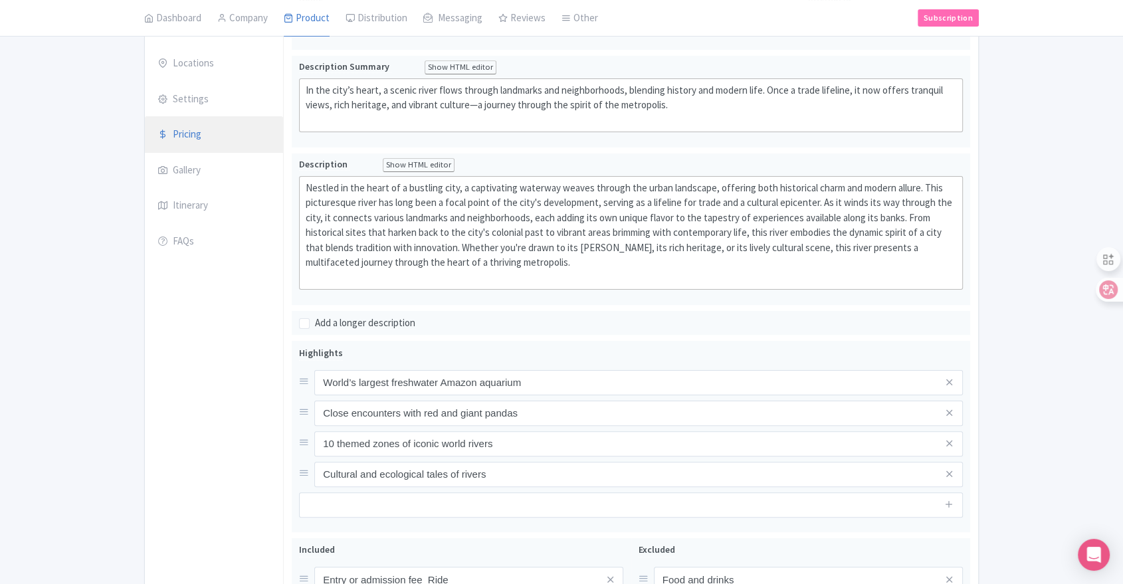
click at [198, 142] on link "Pricing" at bounding box center [214, 134] width 138 height 37
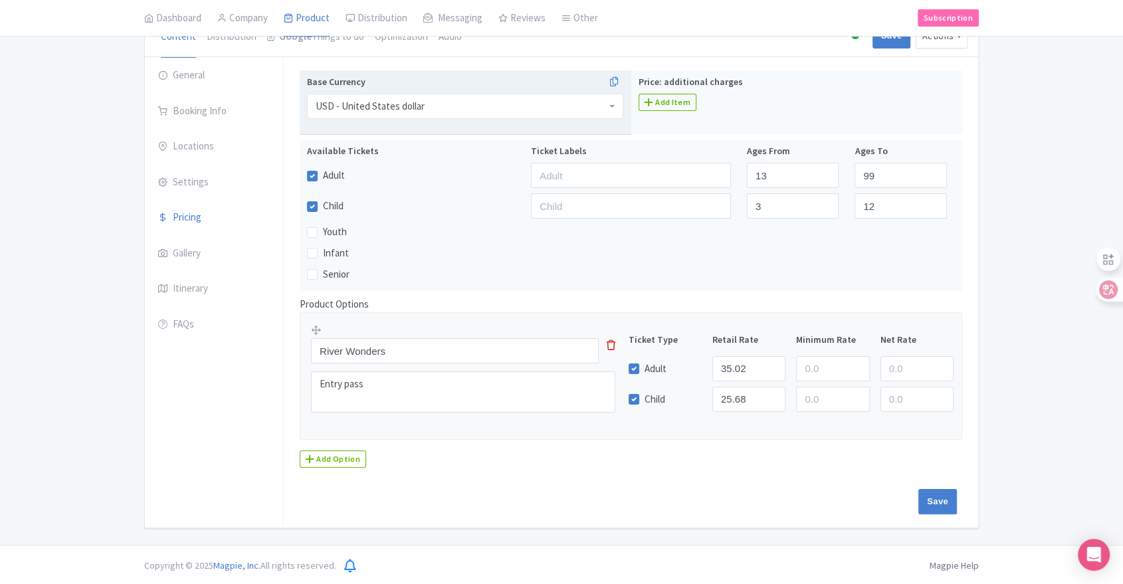
click at [536, 104] on div "USD - United States dollar" at bounding box center [465, 106] width 316 height 25
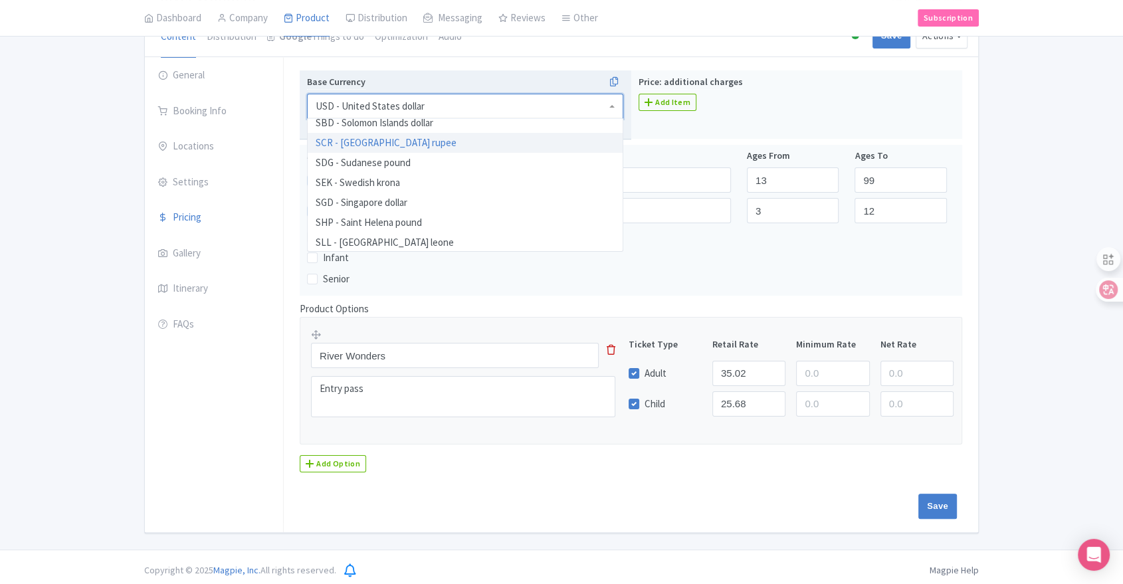
scroll to position [2431, 0]
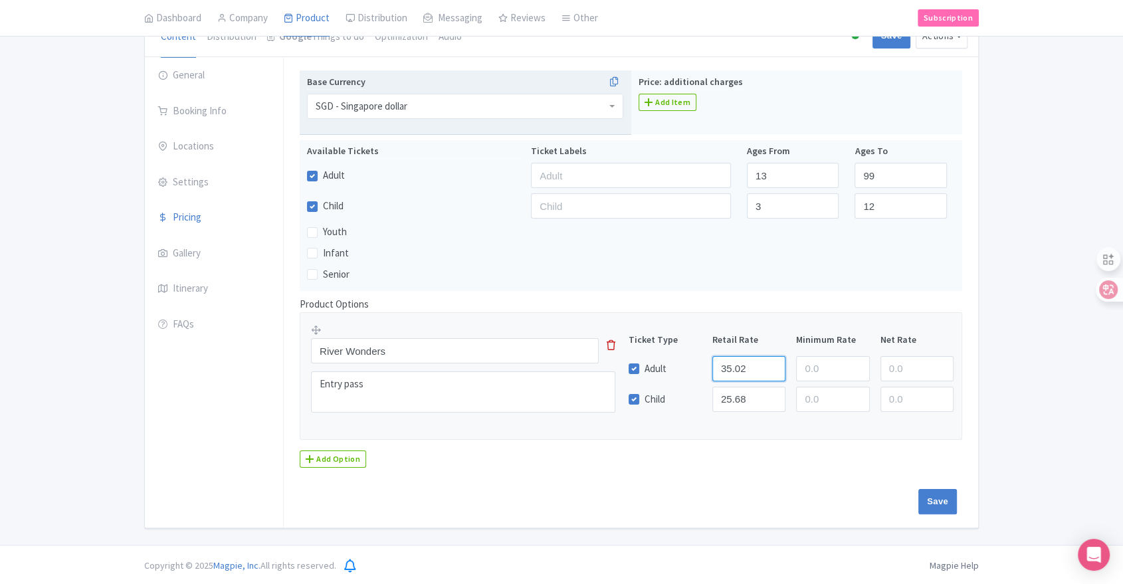
drag, startPoint x: 747, startPoint y: 365, endPoint x: 723, endPoint y: 367, distance: 24.0
click at [723, 367] on input "35.02" at bounding box center [748, 368] width 73 height 25
type input "44.99"
type input "32.99"
click at [932, 498] on input "Save" at bounding box center [937, 501] width 39 height 25
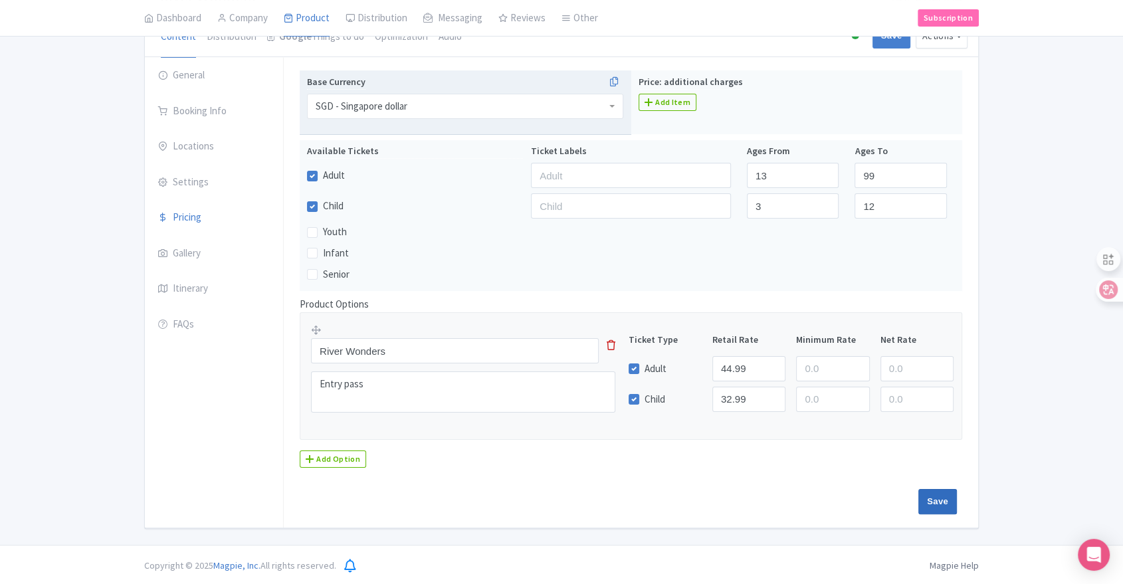
type input "Saving..."
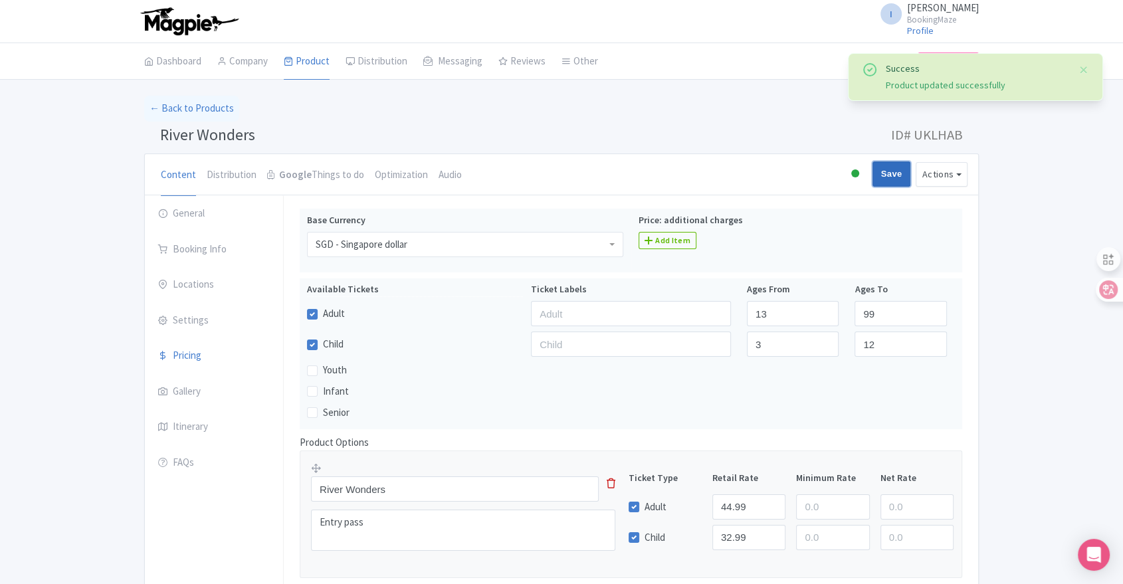
click at [894, 179] on input "Save" at bounding box center [891, 173] width 39 height 25
type input "Saving..."
click at [181, 206] on link "General" at bounding box center [214, 213] width 138 height 37
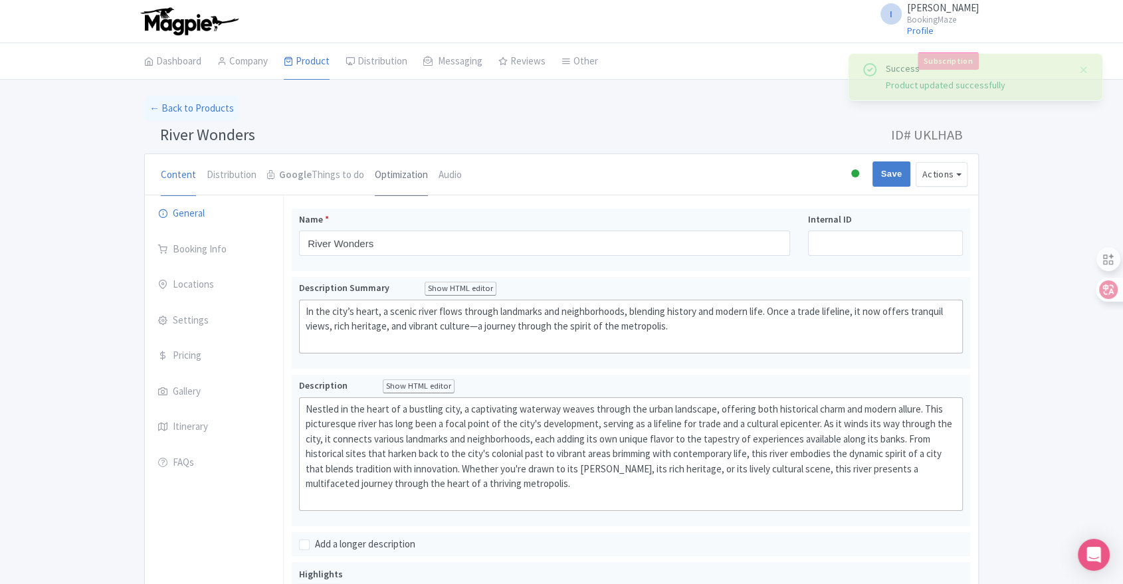
click at [379, 174] on link "Optimization" at bounding box center [401, 175] width 53 height 43
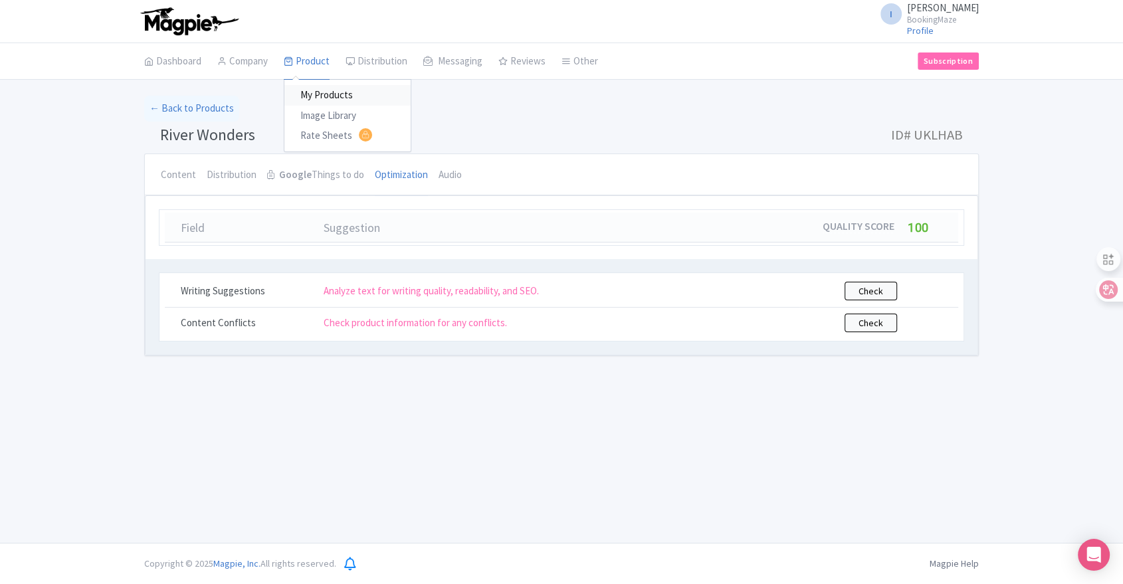
click at [313, 93] on link "My Products" at bounding box center [347, 95] width 126 height 21
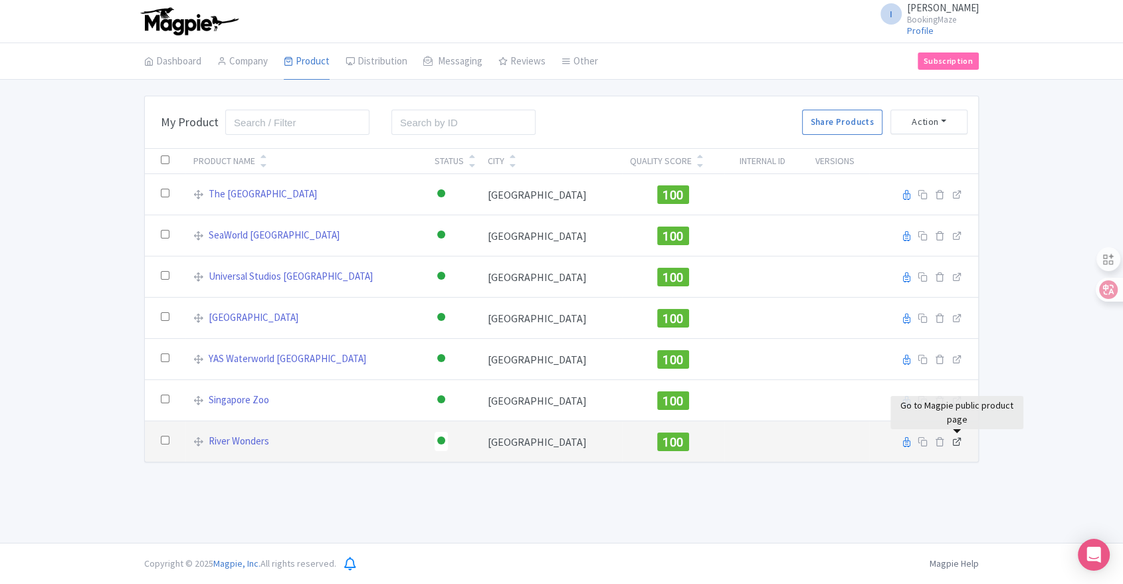
click at [955, 439] on icon at bounding box center [957, 441] width 10 height 10
